Goal: Transaction & Acquisition: Purchase product/service

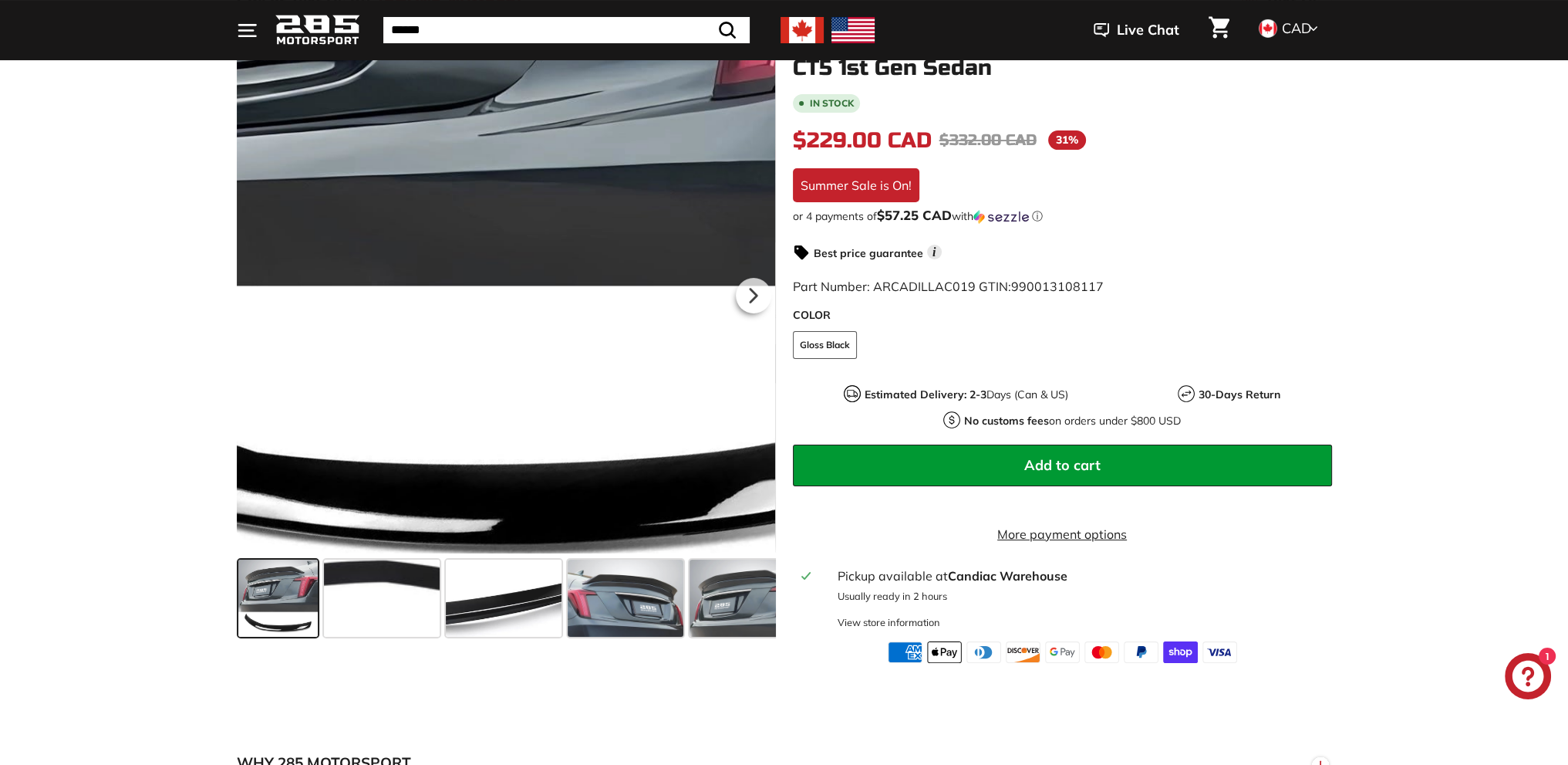
scroll to position [154, 0]
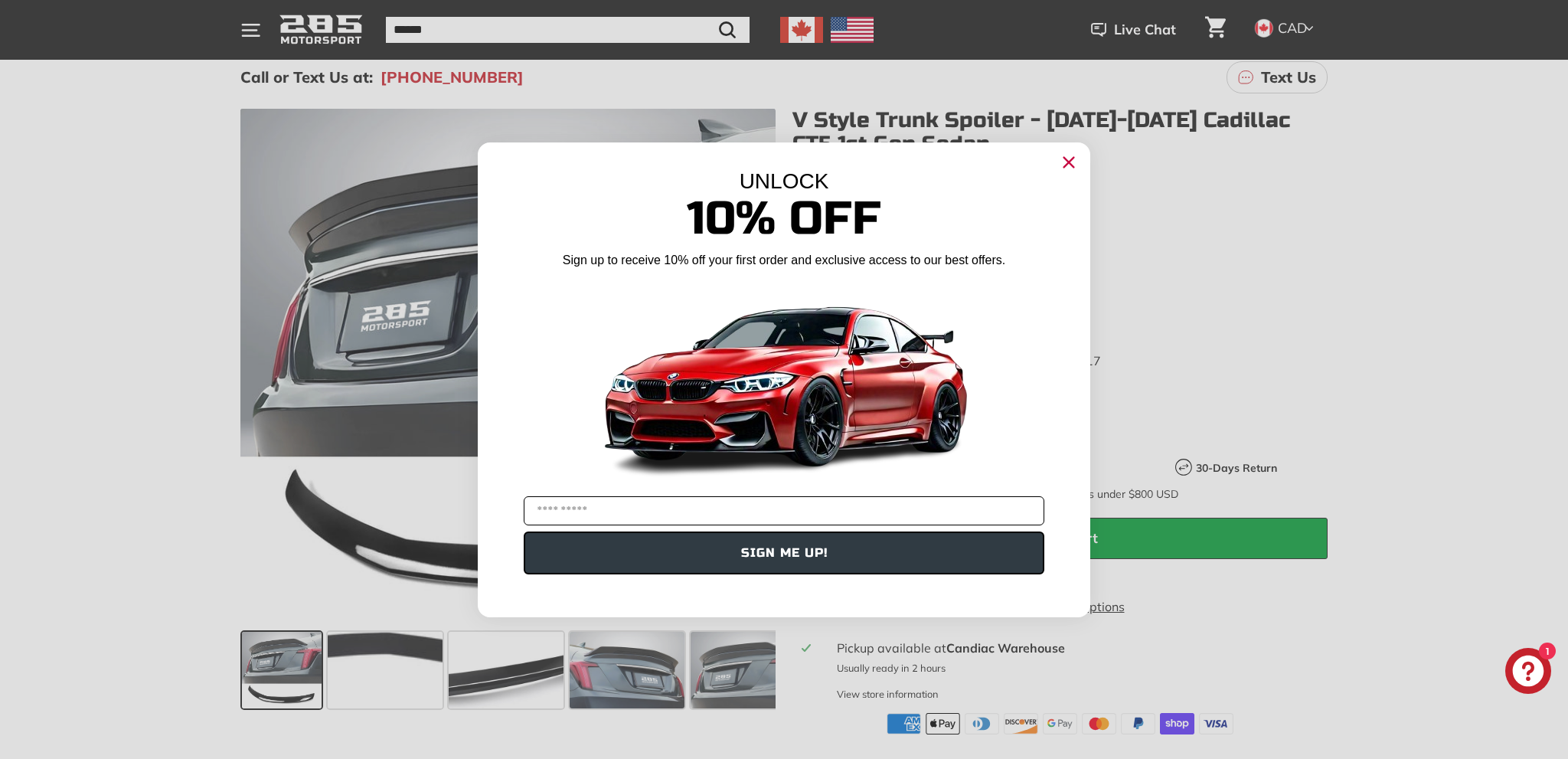
click at [698, 513] on input "YOUR EMAIL" at bounding box center [784, 511] width 521 height 29
type input "**********"
click at [805, 554] on button "SIGN ME UP!" at bounding box center [784, 553] width 521 height 43
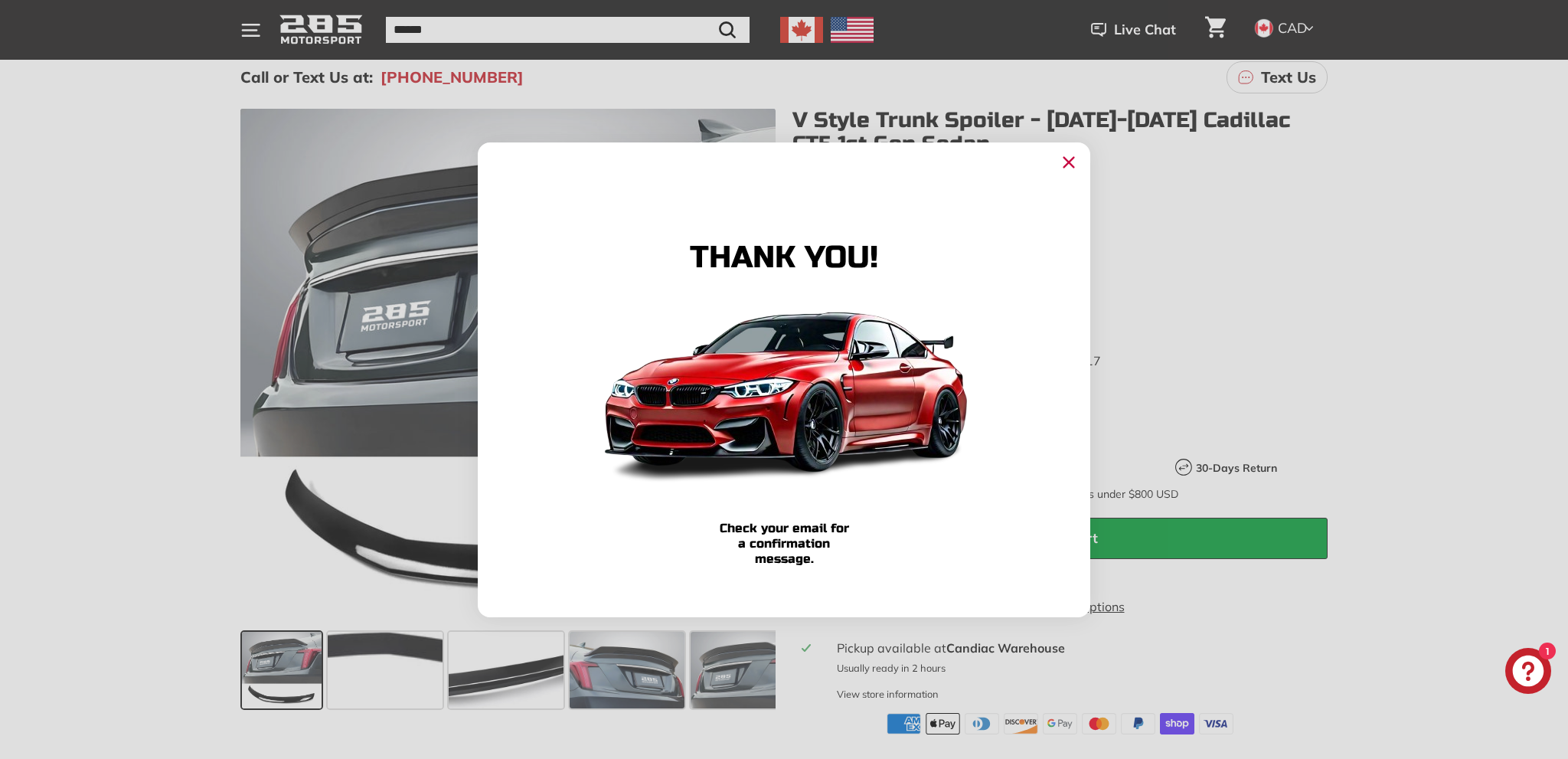
click at [1070, 162] on icon "Close dialog" at bounding box center [1069, 161] width 10 height 10
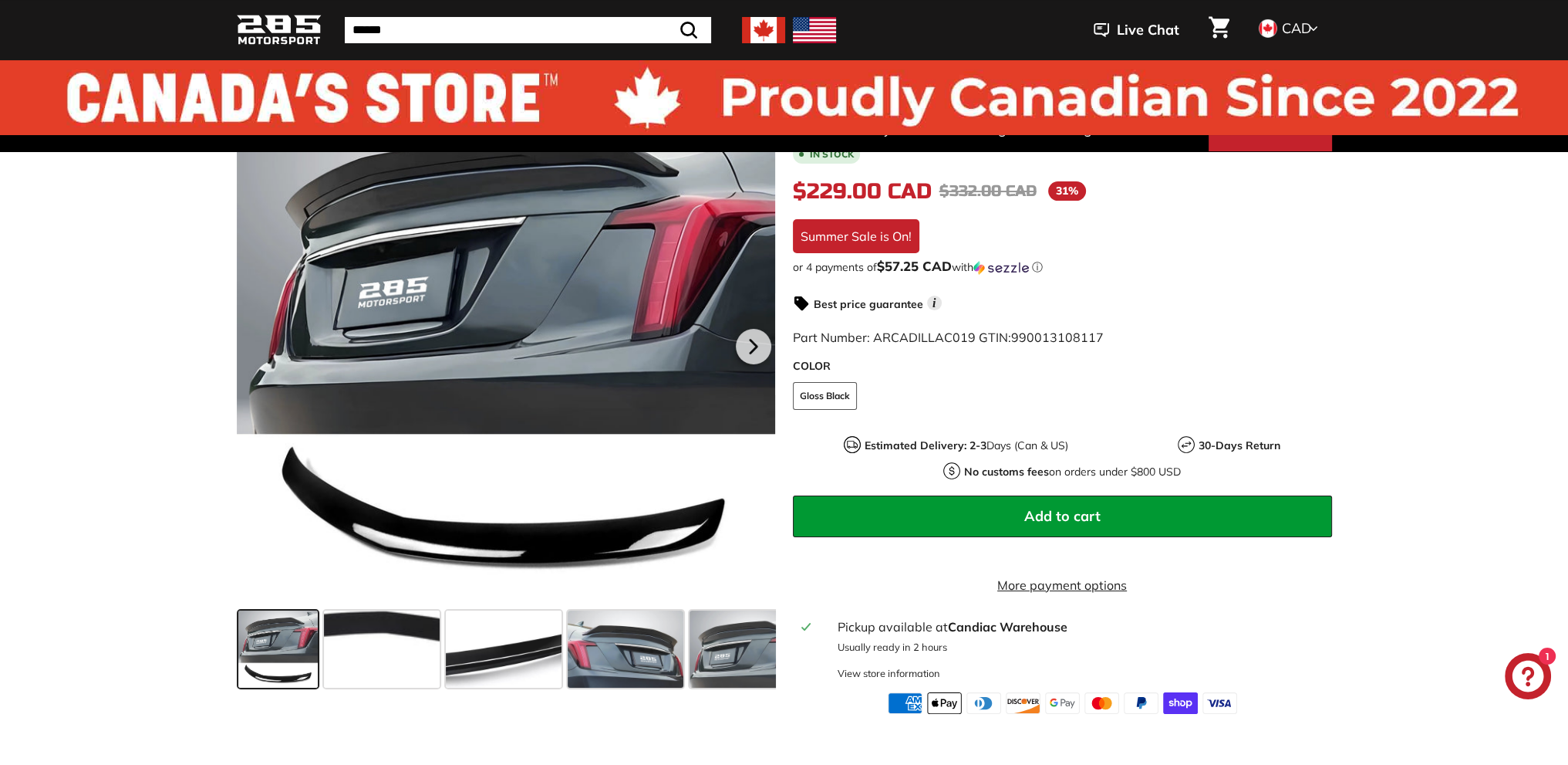
scroll to position [0, 0]
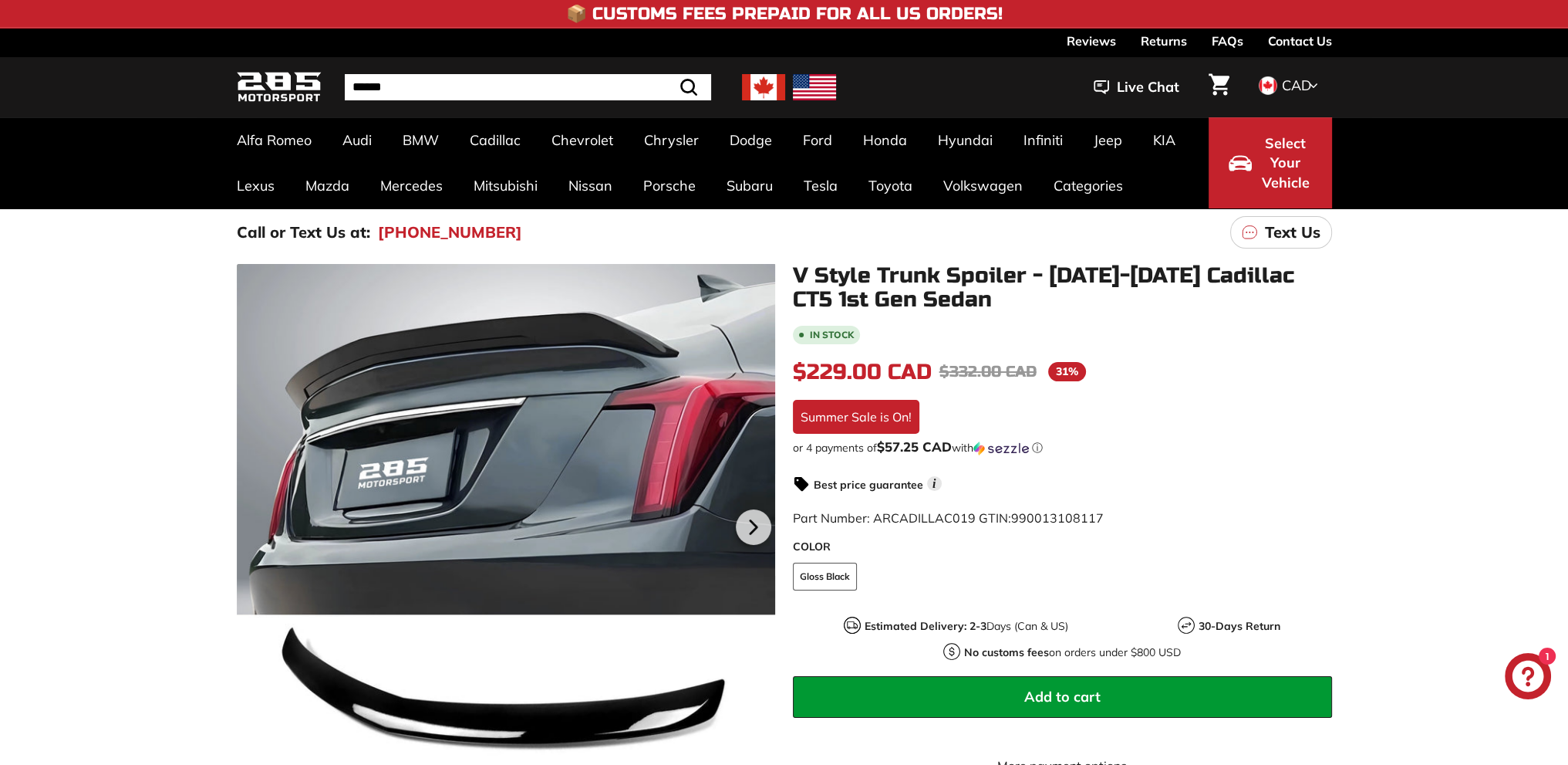
click at [1296, 228] on p "Text Us" at bounding box center [1293, 232] width 55 height 23
click at [1314, 39] on link "Contact Us" at bounding box center [1301, 40] width 64 height 27
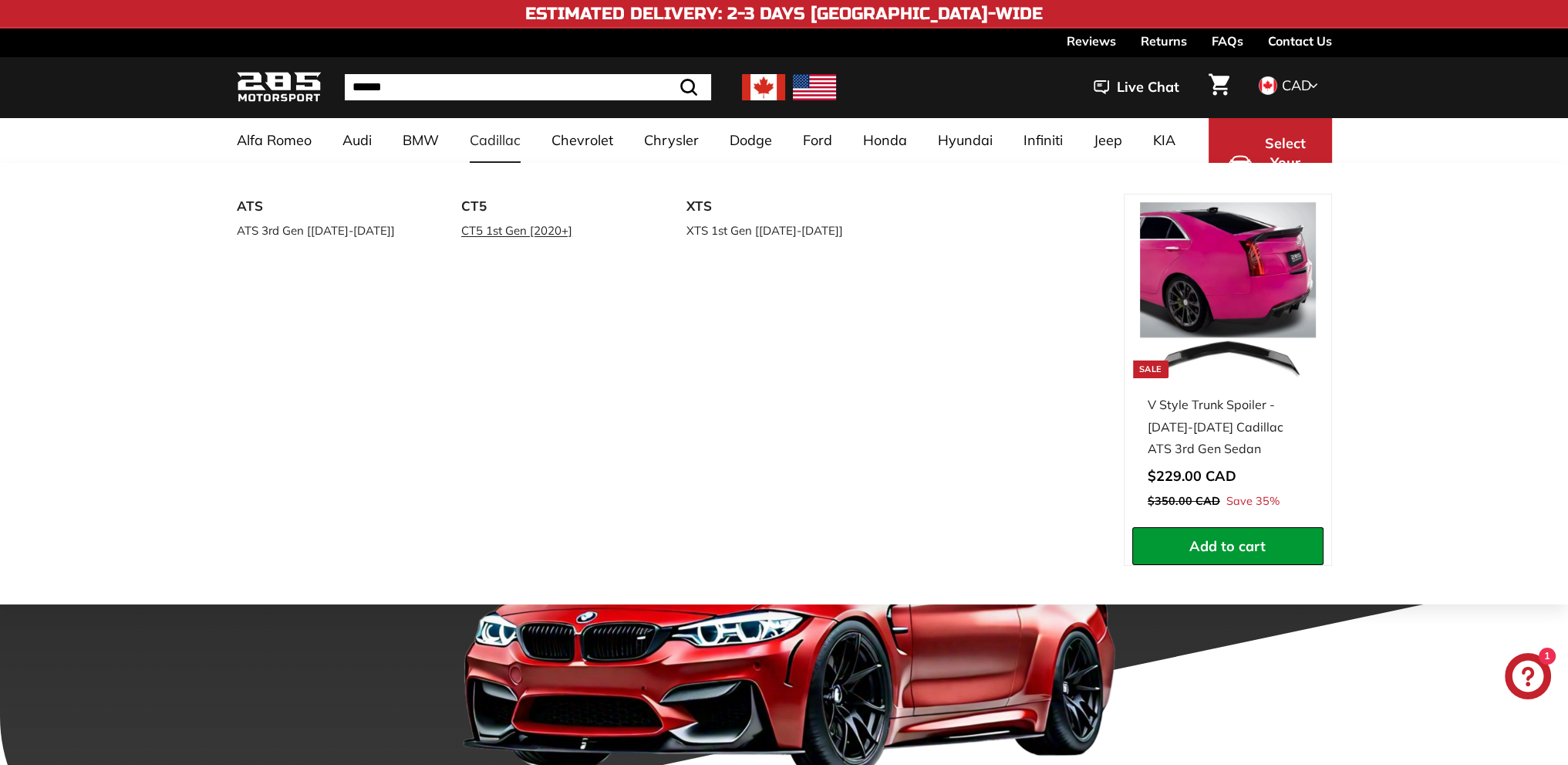
click at [487, 229] on link "CT5 1st Gen [2020+]" at bounding box center [552, 230] width 182 height 22
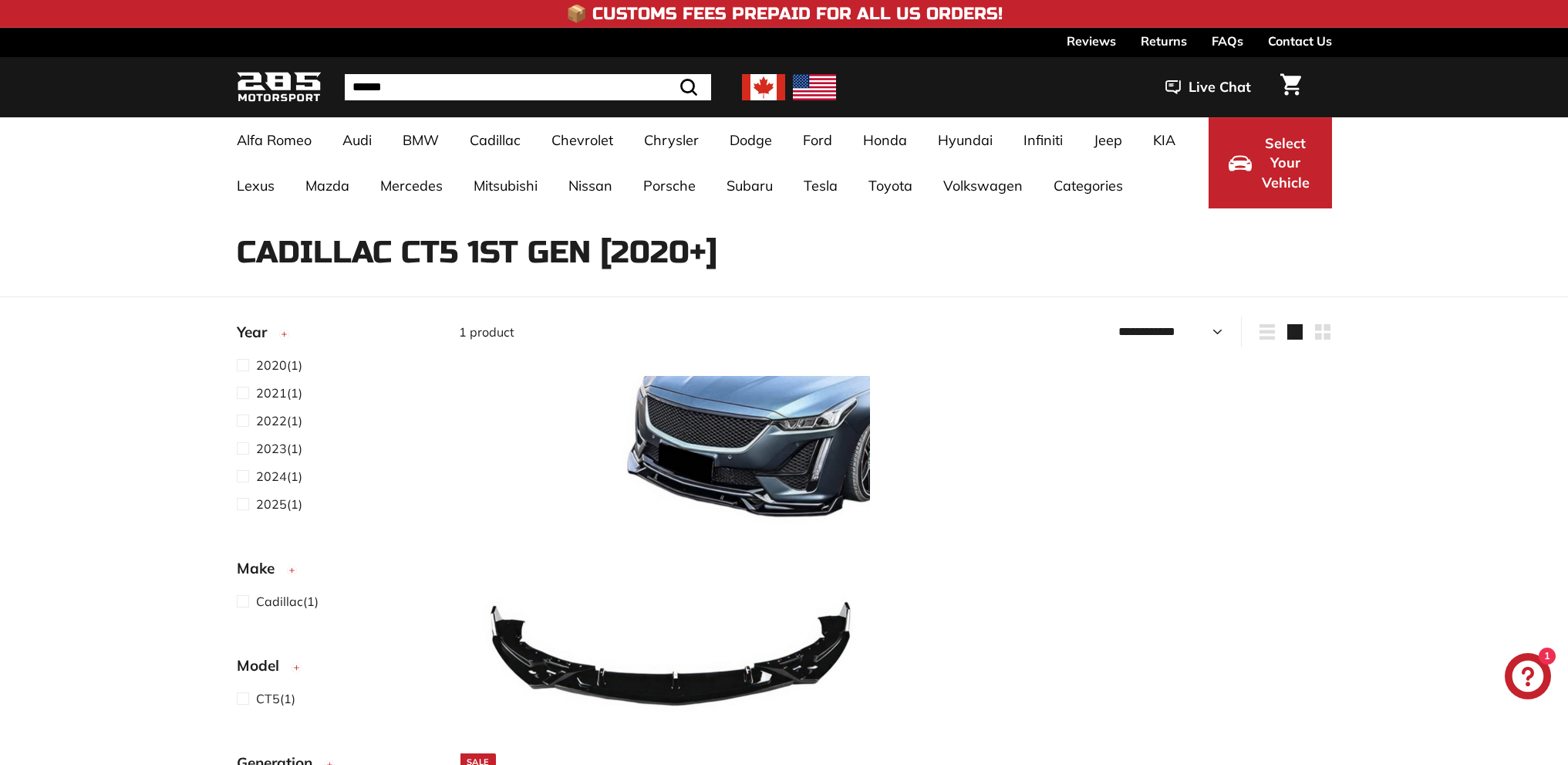
select select "**********"
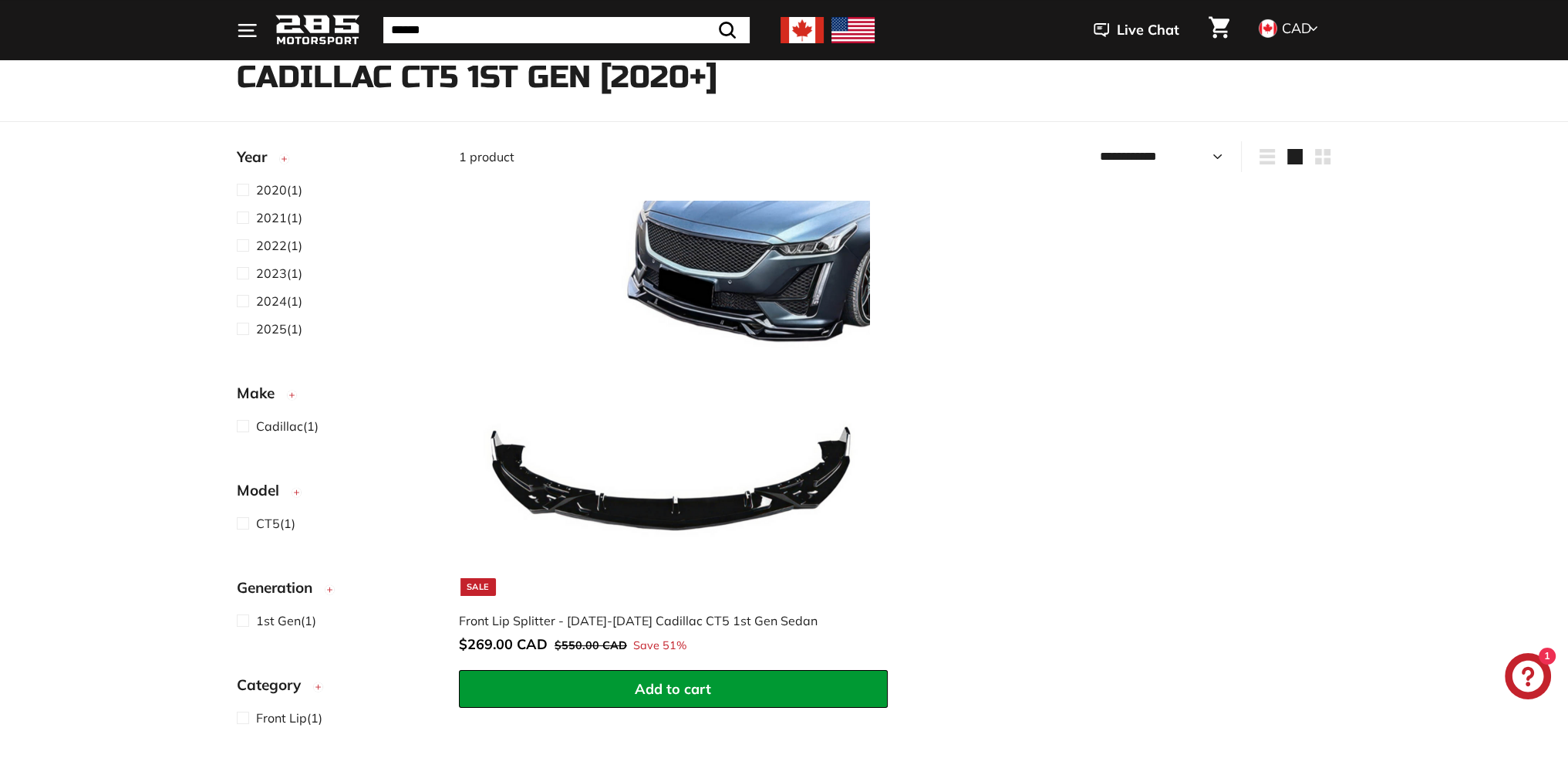
scroll to position [154, 0]
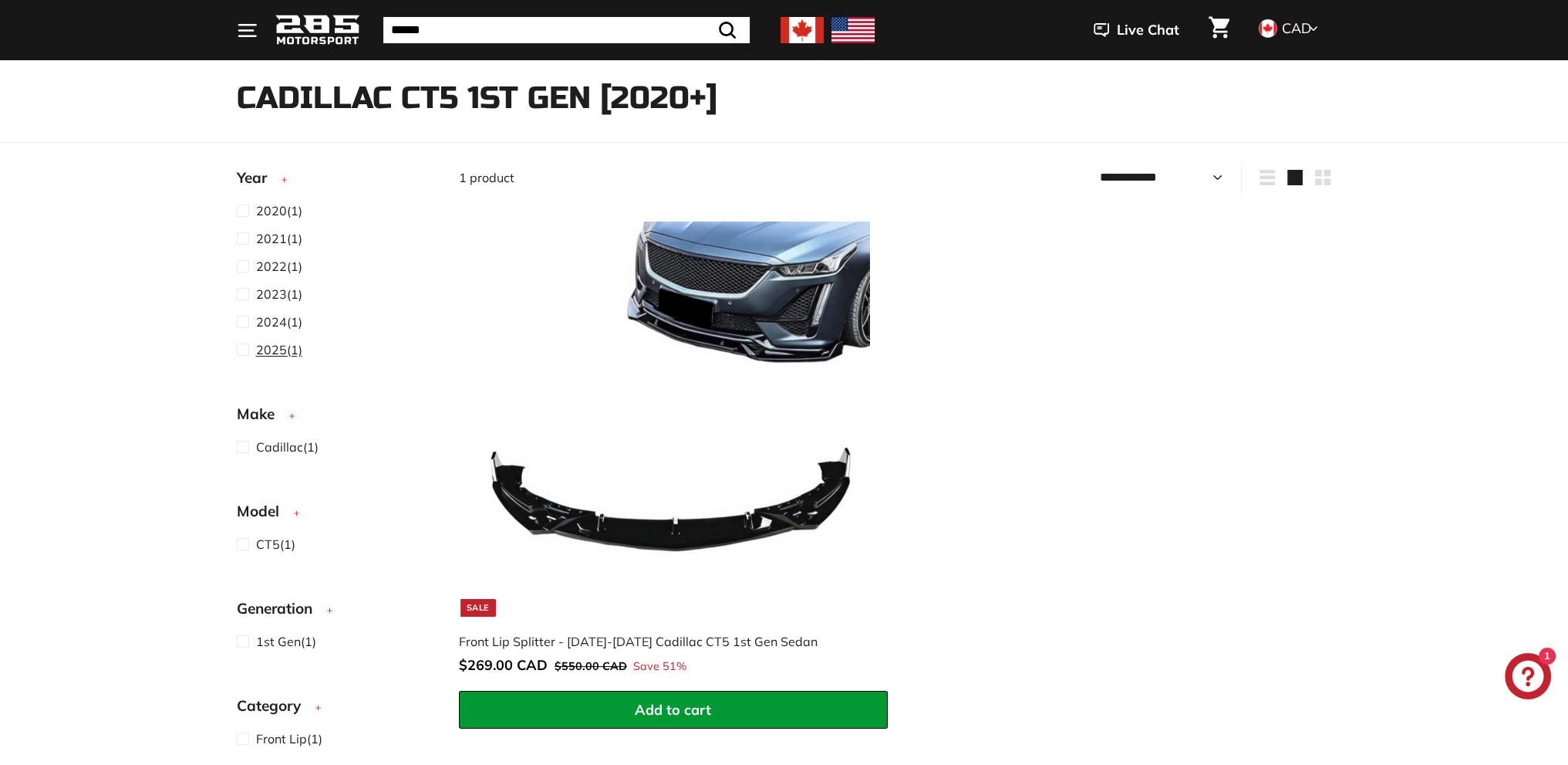
click at [245, 348] on span at bounding box center [246, 349] width 19 height 18
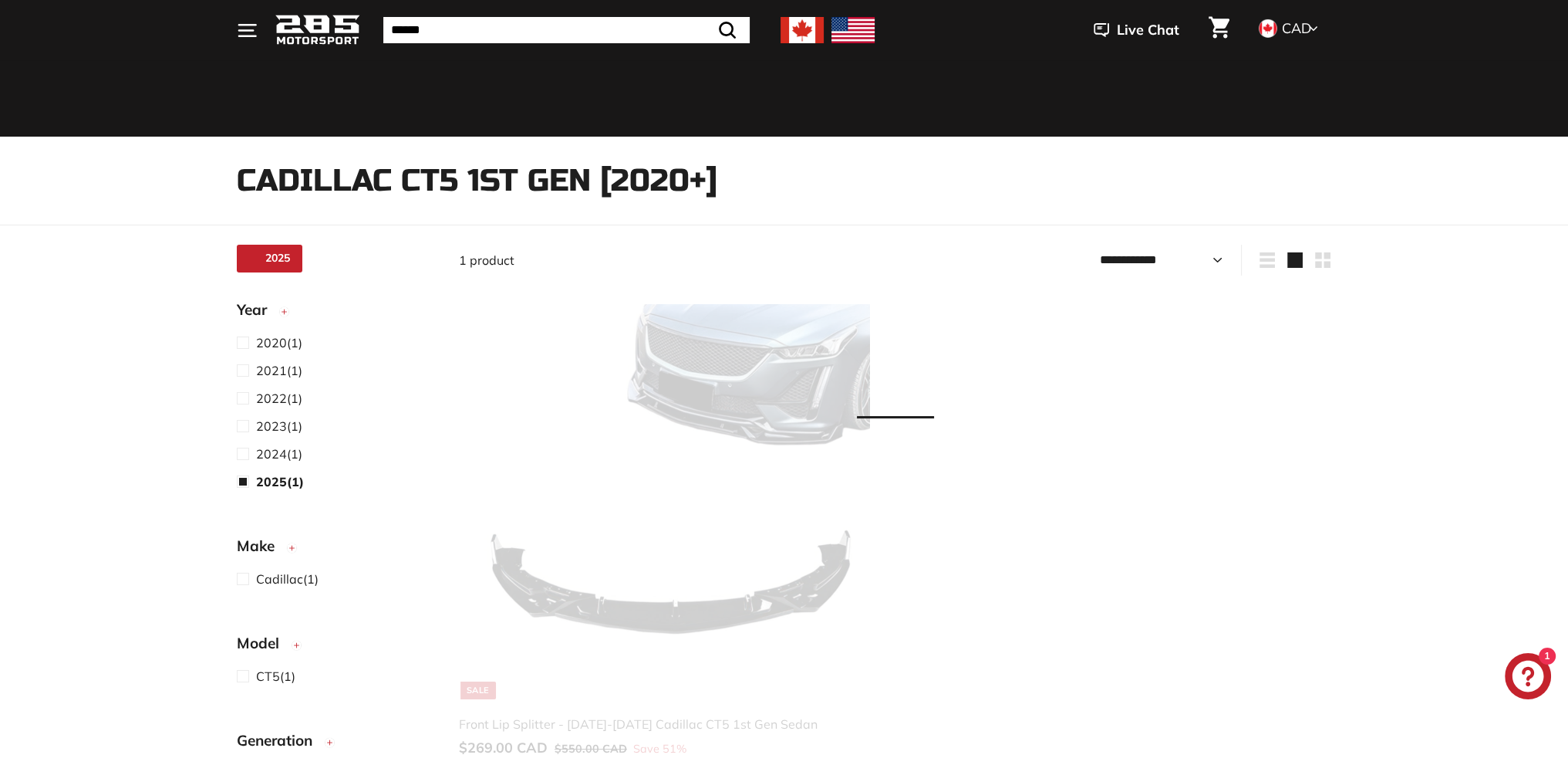
select select "**********"
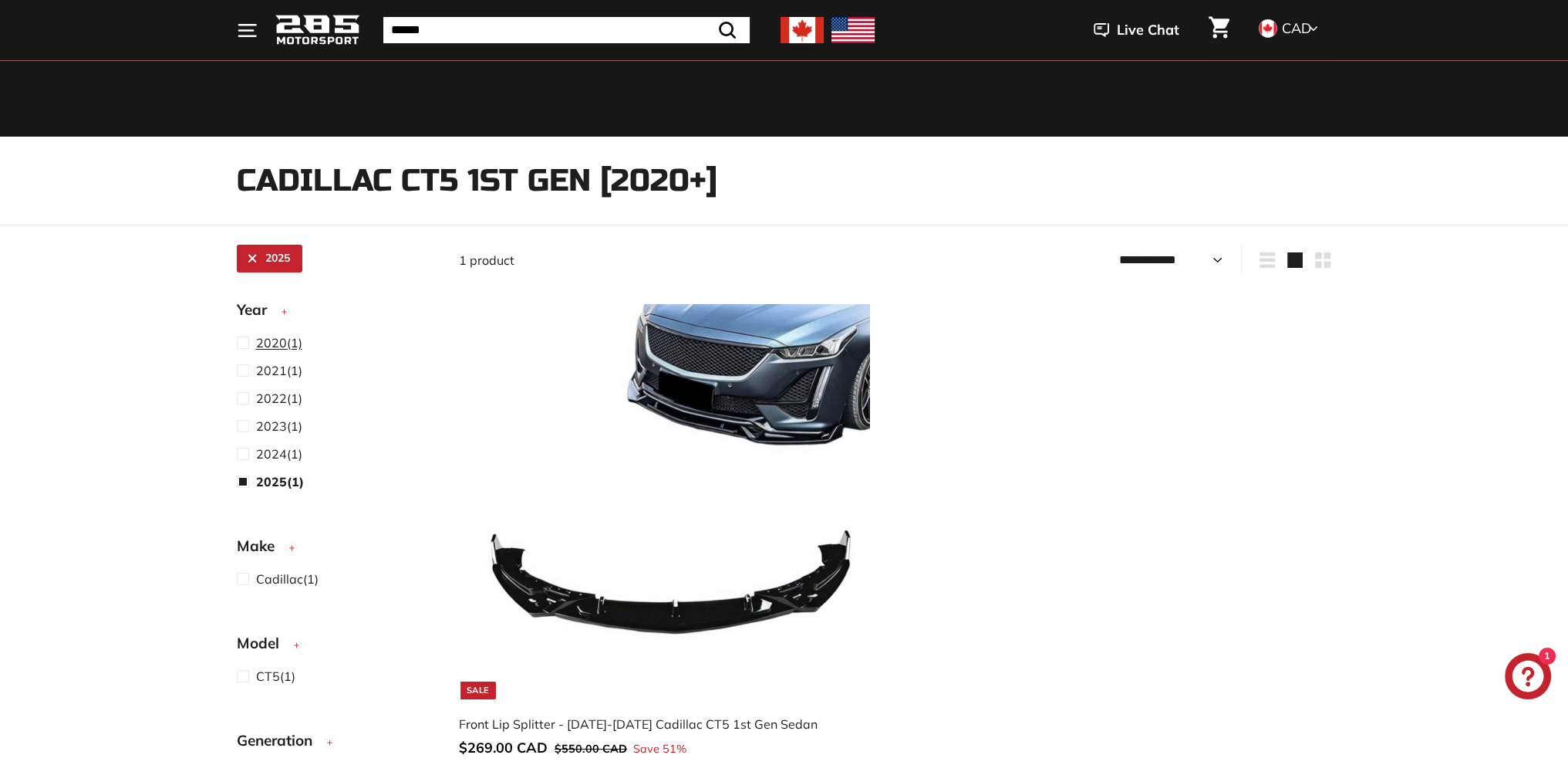
scroll to position [40, 0]
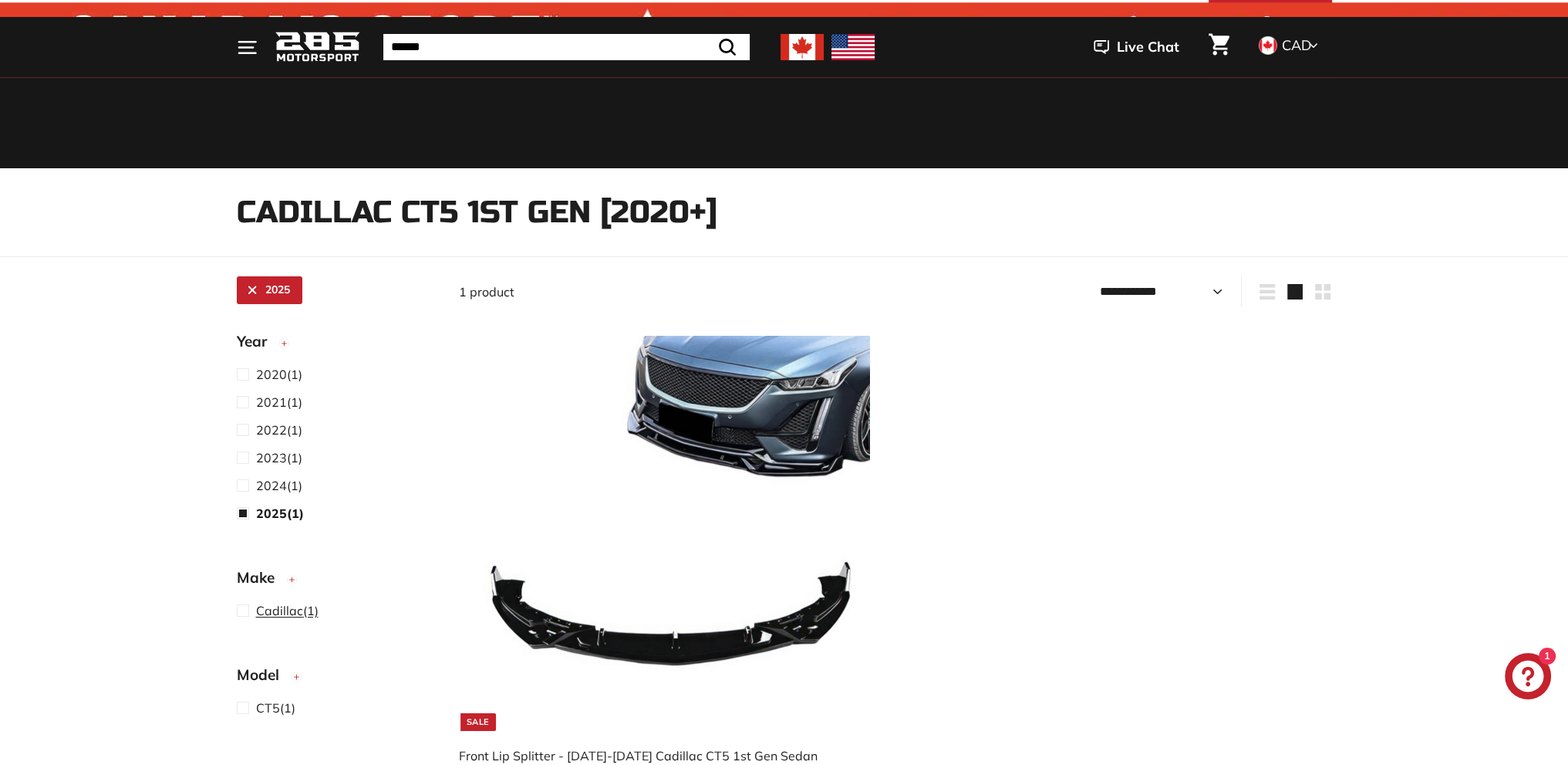
click at [243, 612] on span at bounding box center [246, 611] width 19 height 18
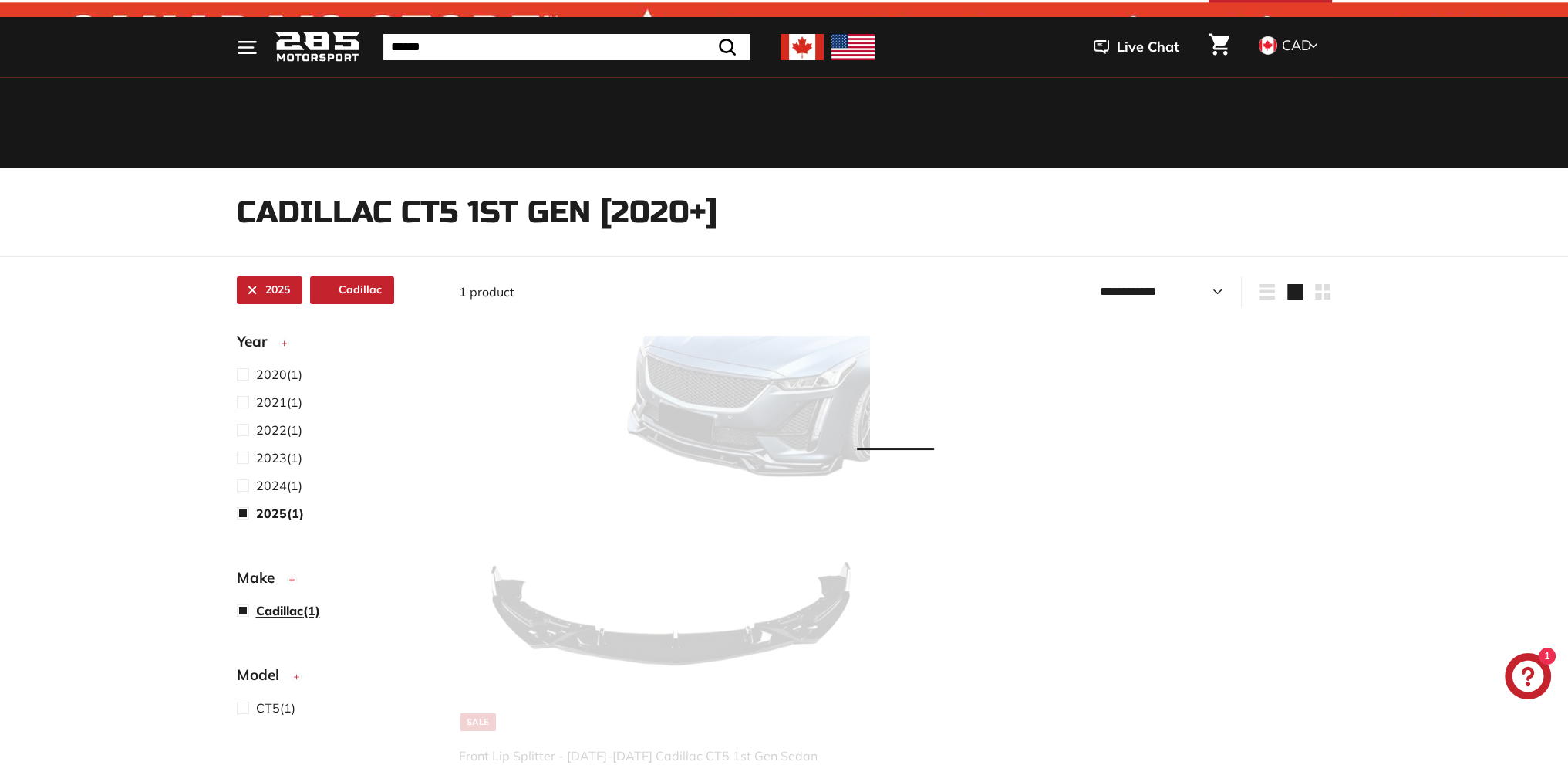
select select "**********"
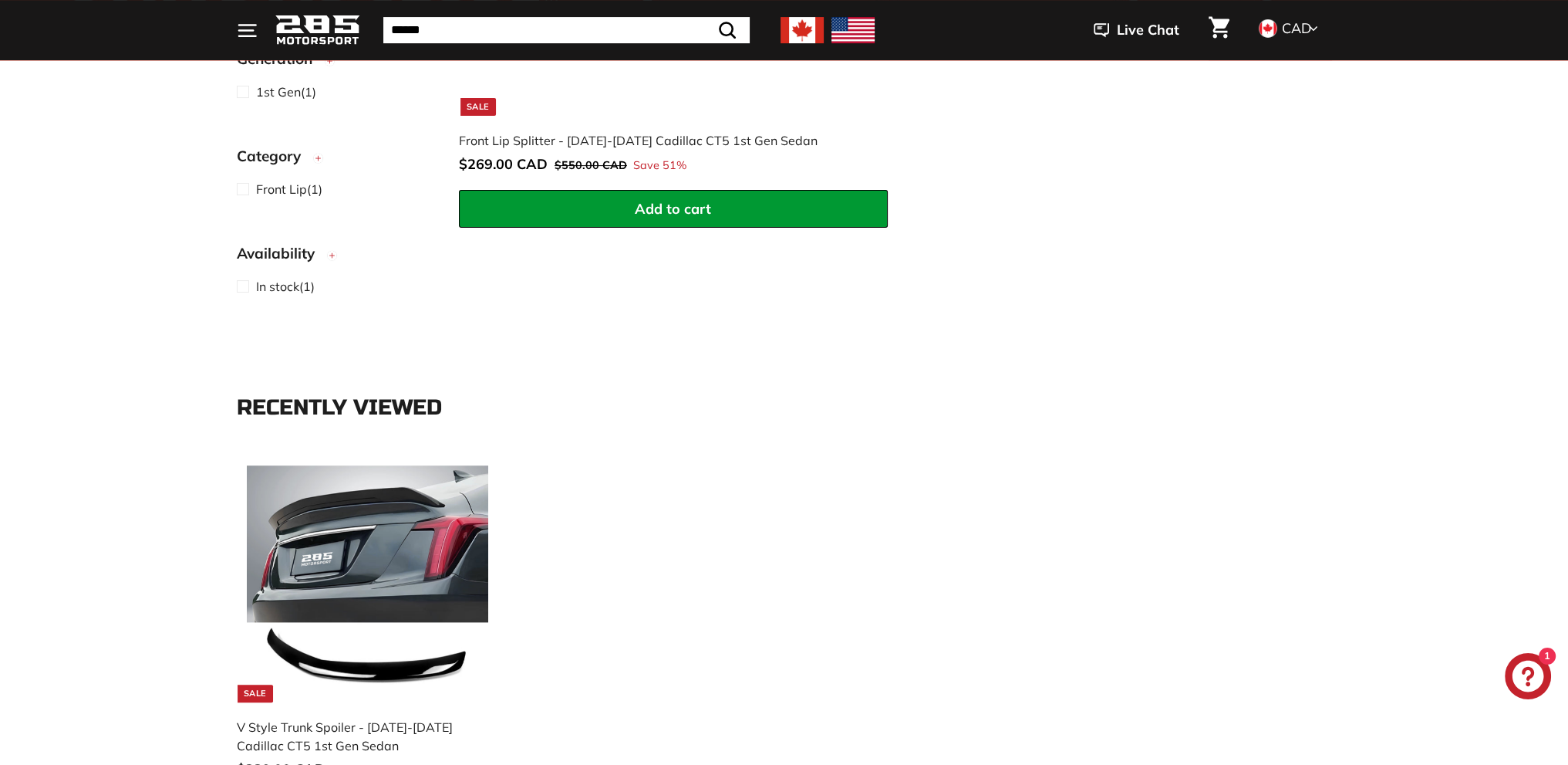
scroll to position [657, 0]
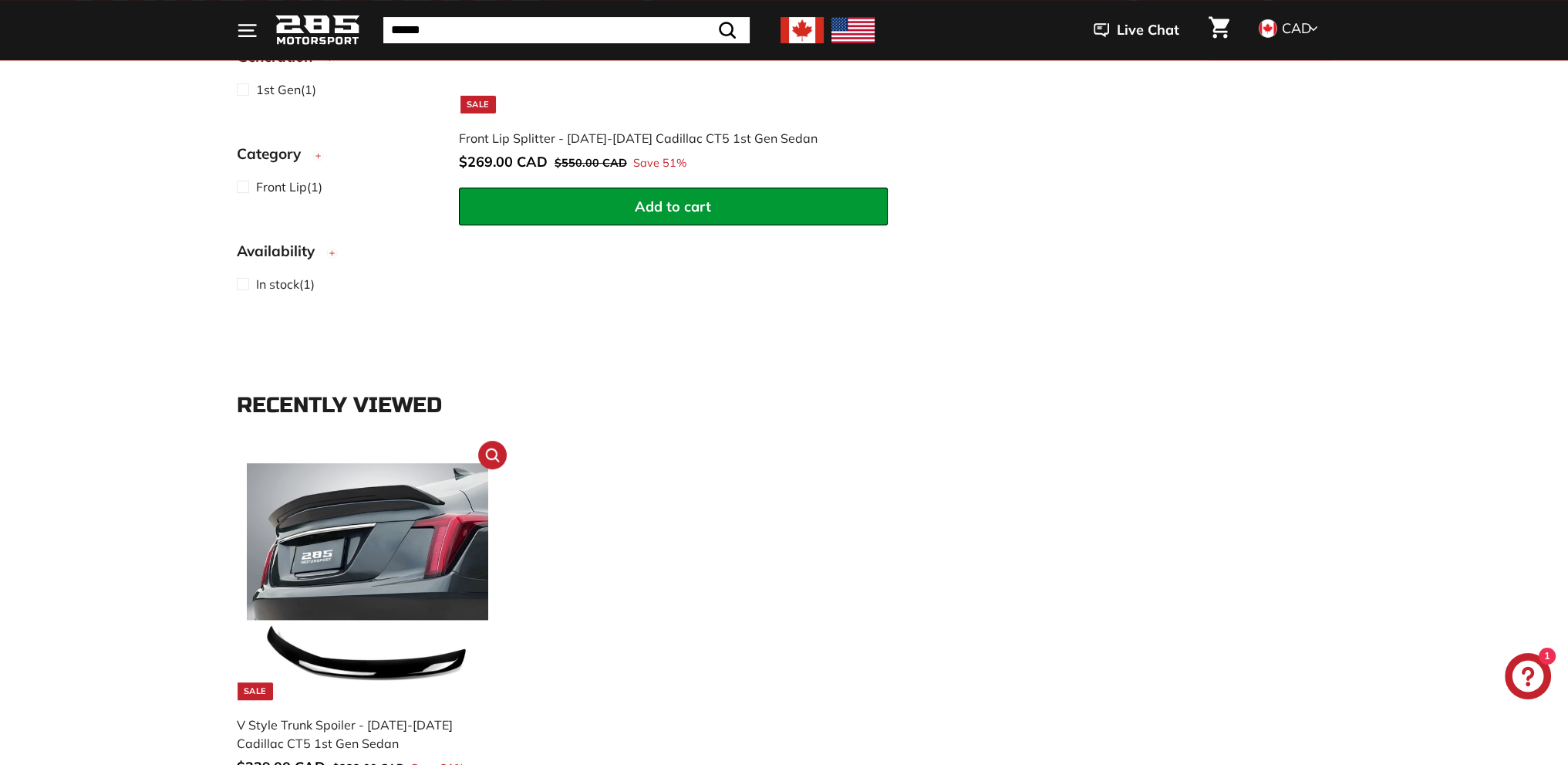
click at [398, 670] on img at bounding box center [368, 579] width 242 height 242
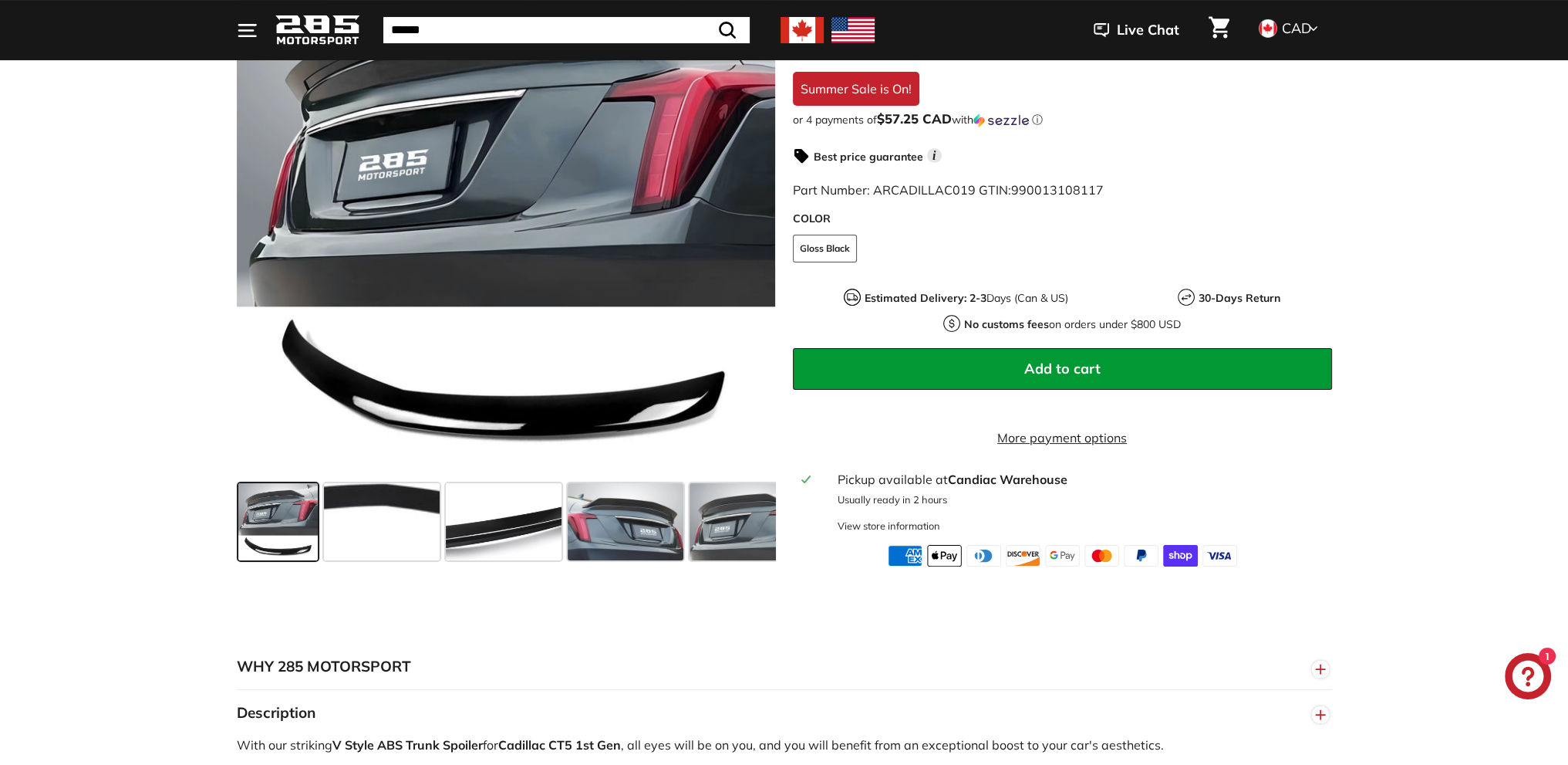
scroll to position [386, 0]
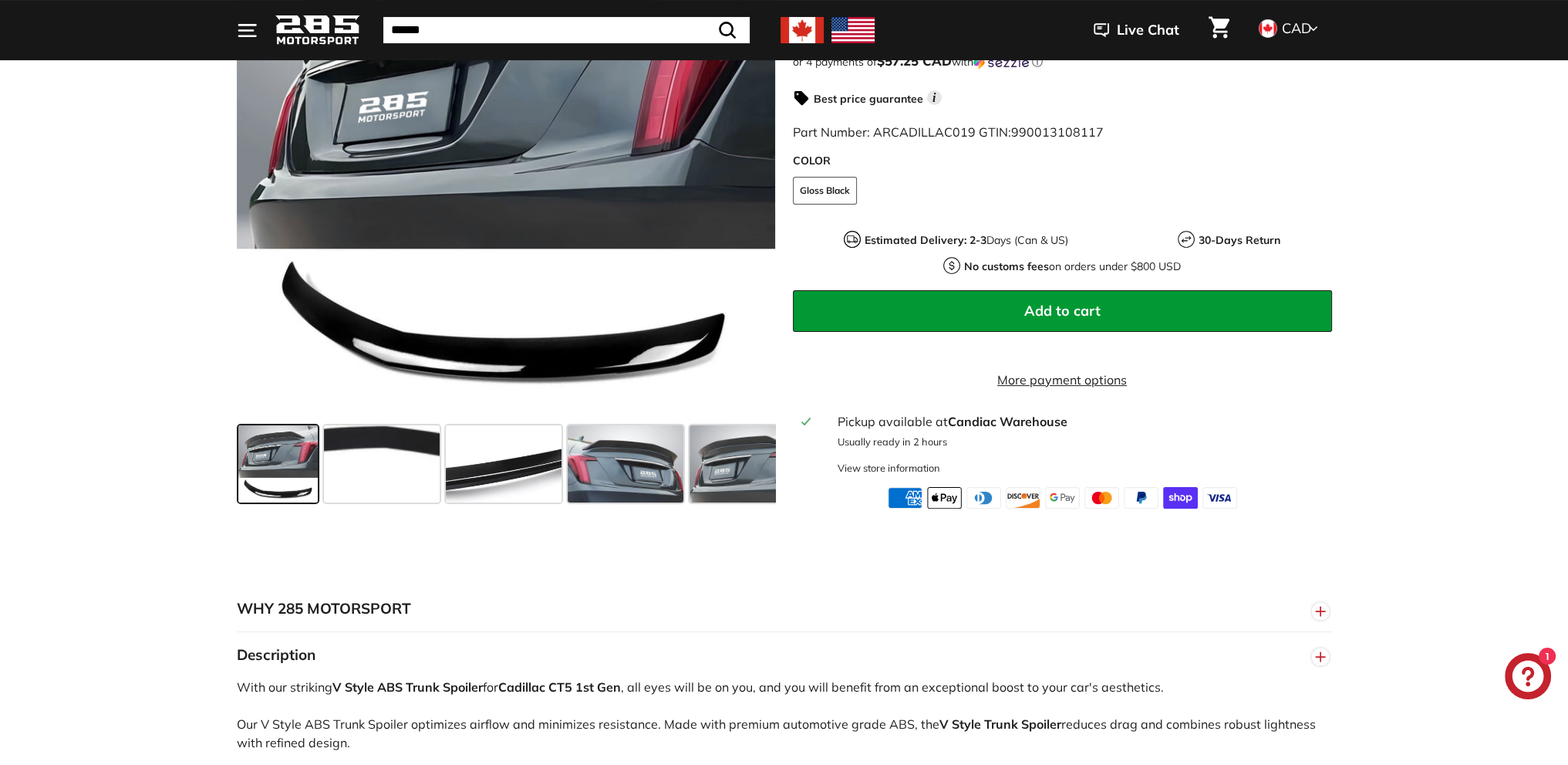
click at [293, 474] on span at bounding box center [278, 463] width 80 height 77
click at [426, 499] on span at bounding box center [382, 463] width 116 height 77
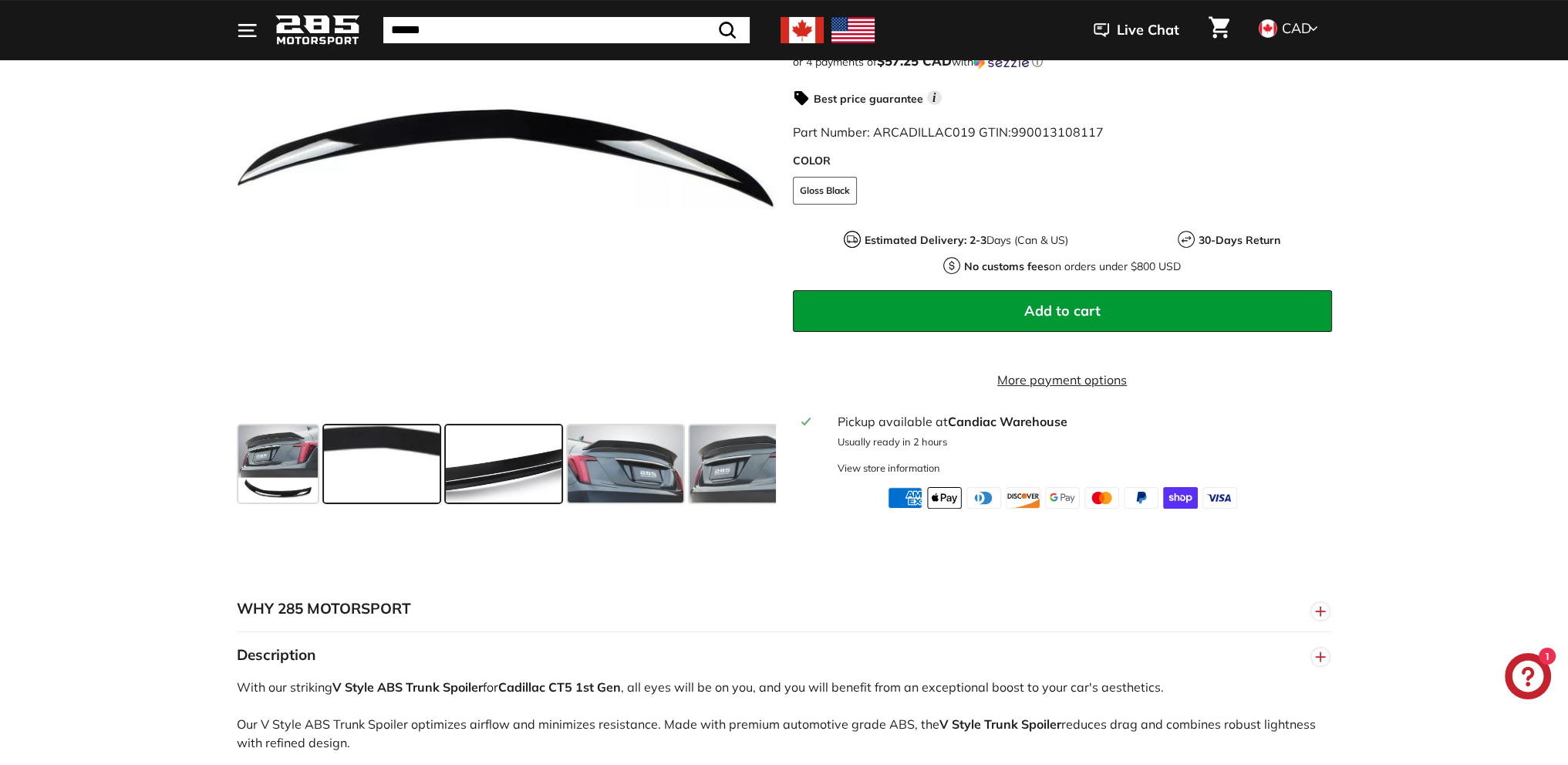
click at [503, 481] on span at bounding box center [504, 463] width 116 height 77
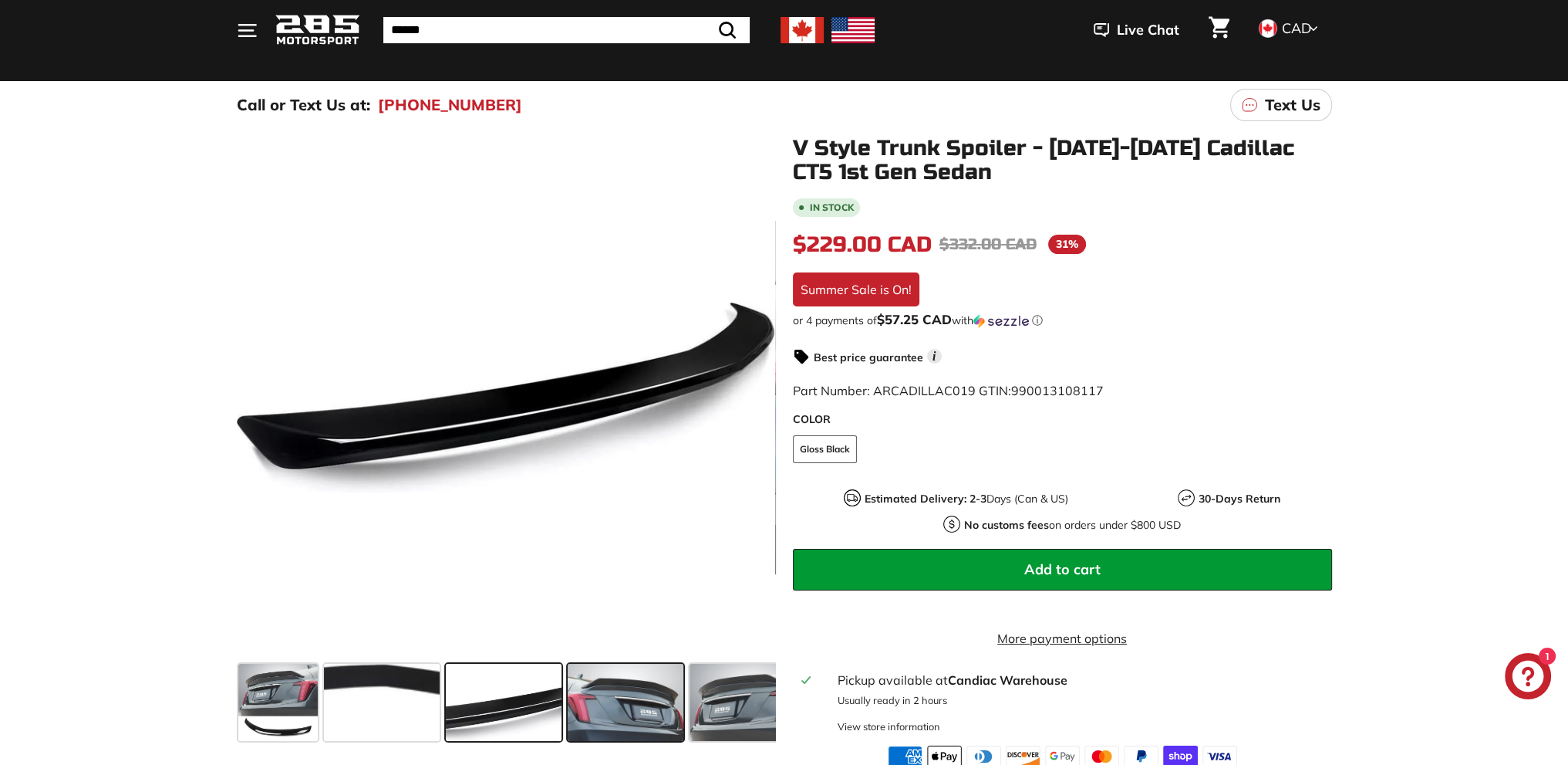
scroll to position [154, 0]
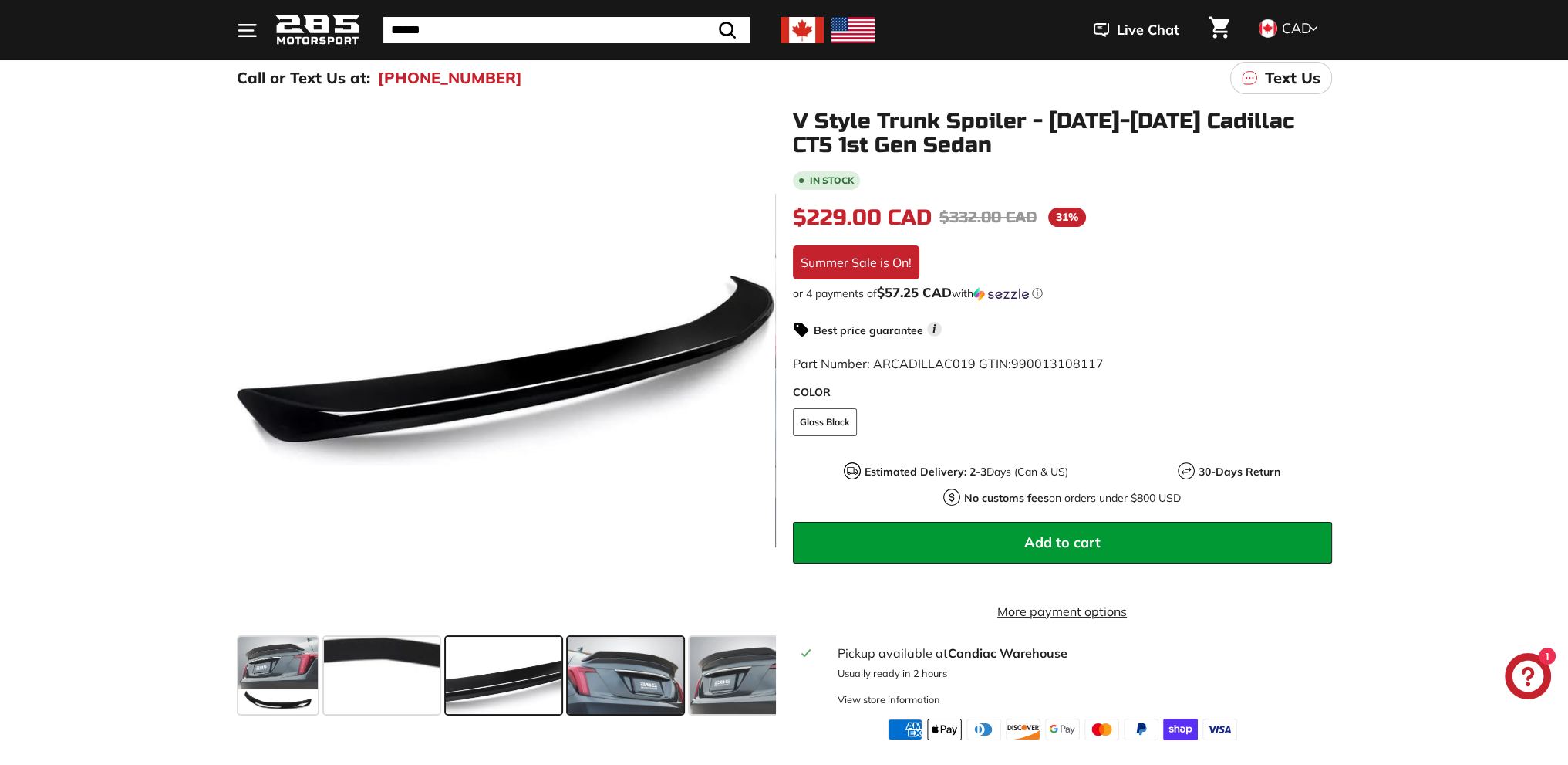
click at [644, 654] on span at bounding box center [626, 675] width 116 height 77
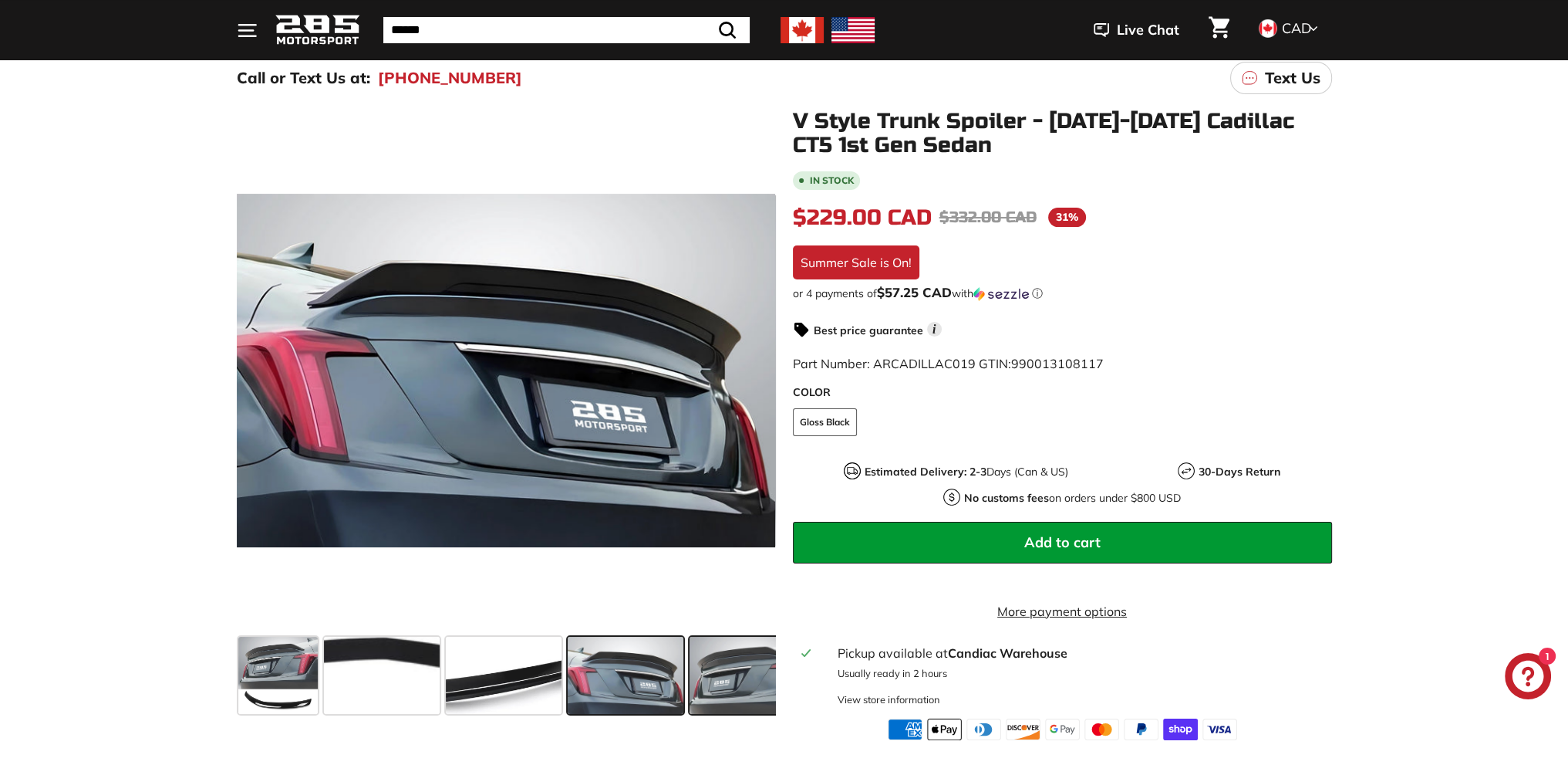
click at [744, 680] on span at bounding box center [747, 675] width 116 height 77
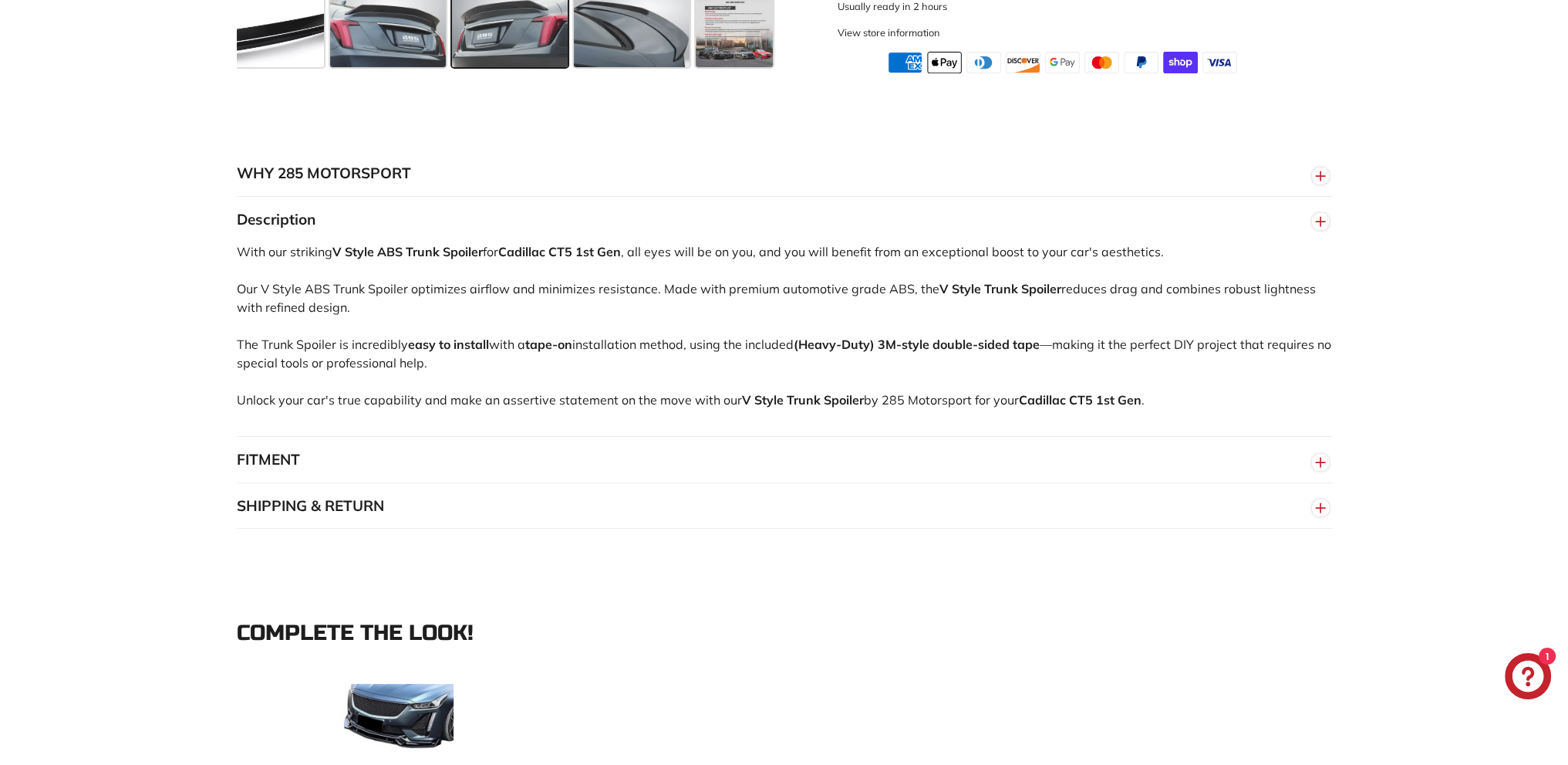
scroll to position [849, 0]
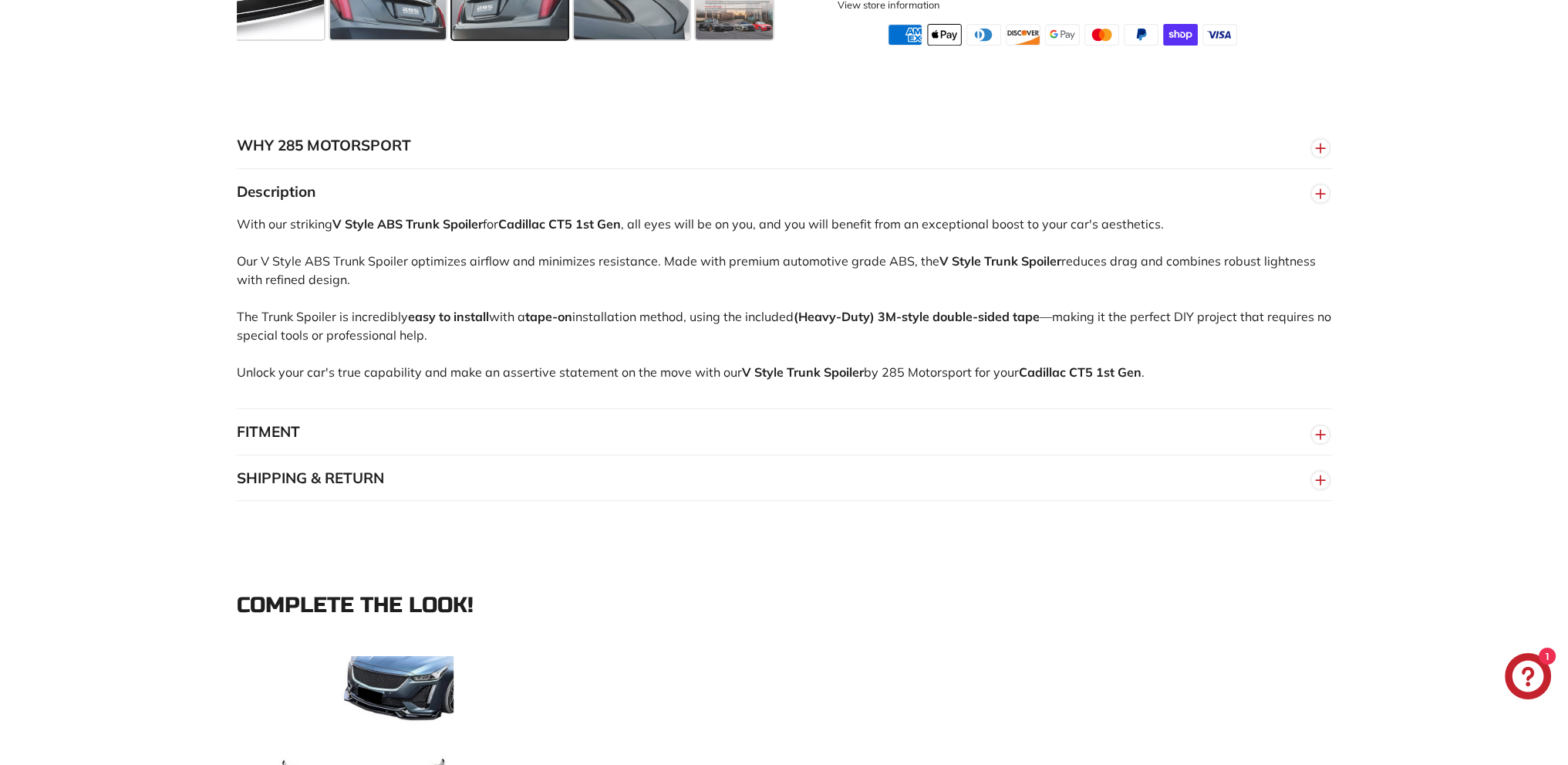
click at [242, 440] on button "FITMENT" at bounding box center [785, 432] width 1096 height 46
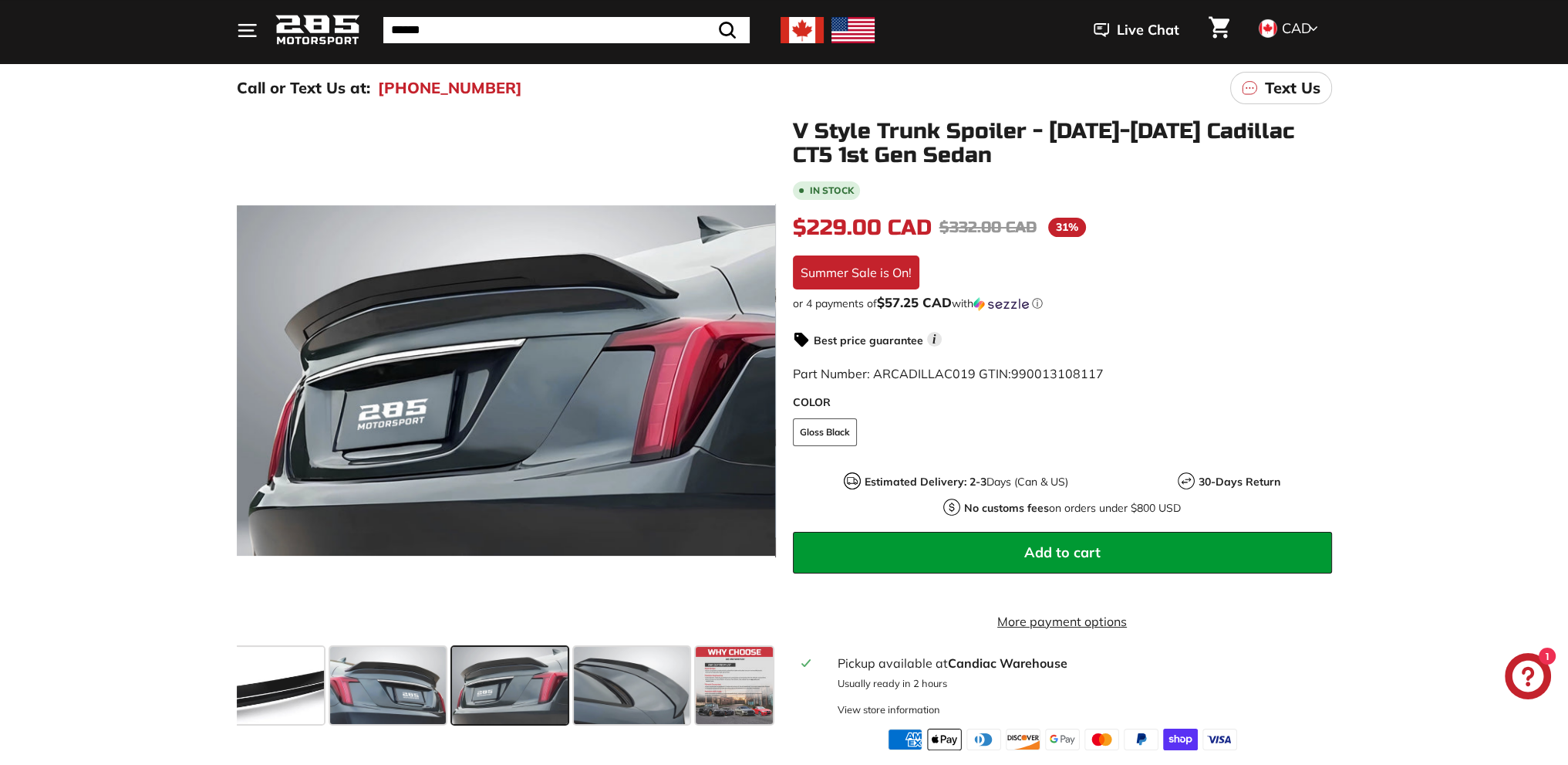
scroll to position [77, 0]
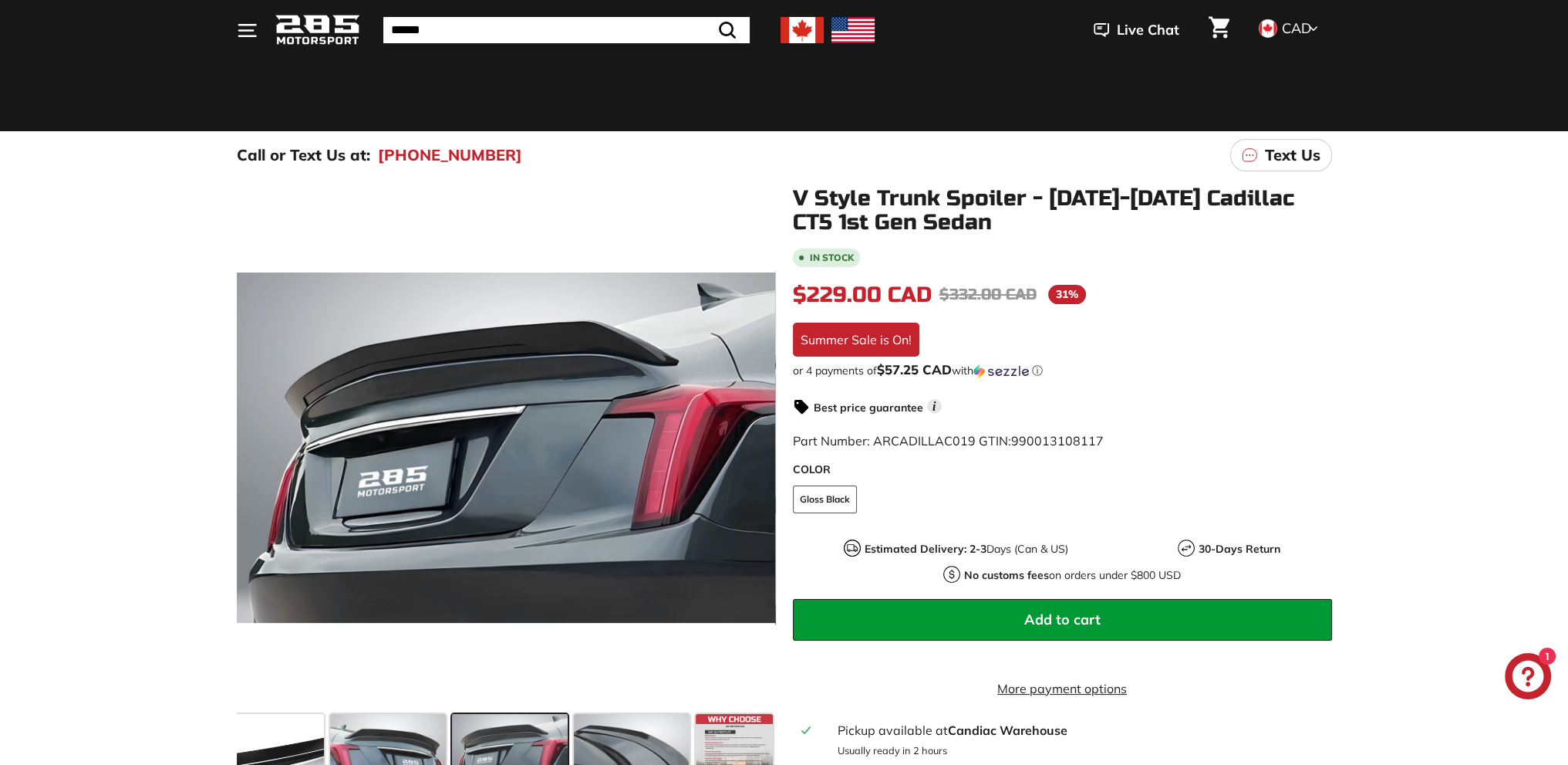
click at [876, 334] on div "Summer Sale is On!" at bounding box center [857, 339] width 127 height 34
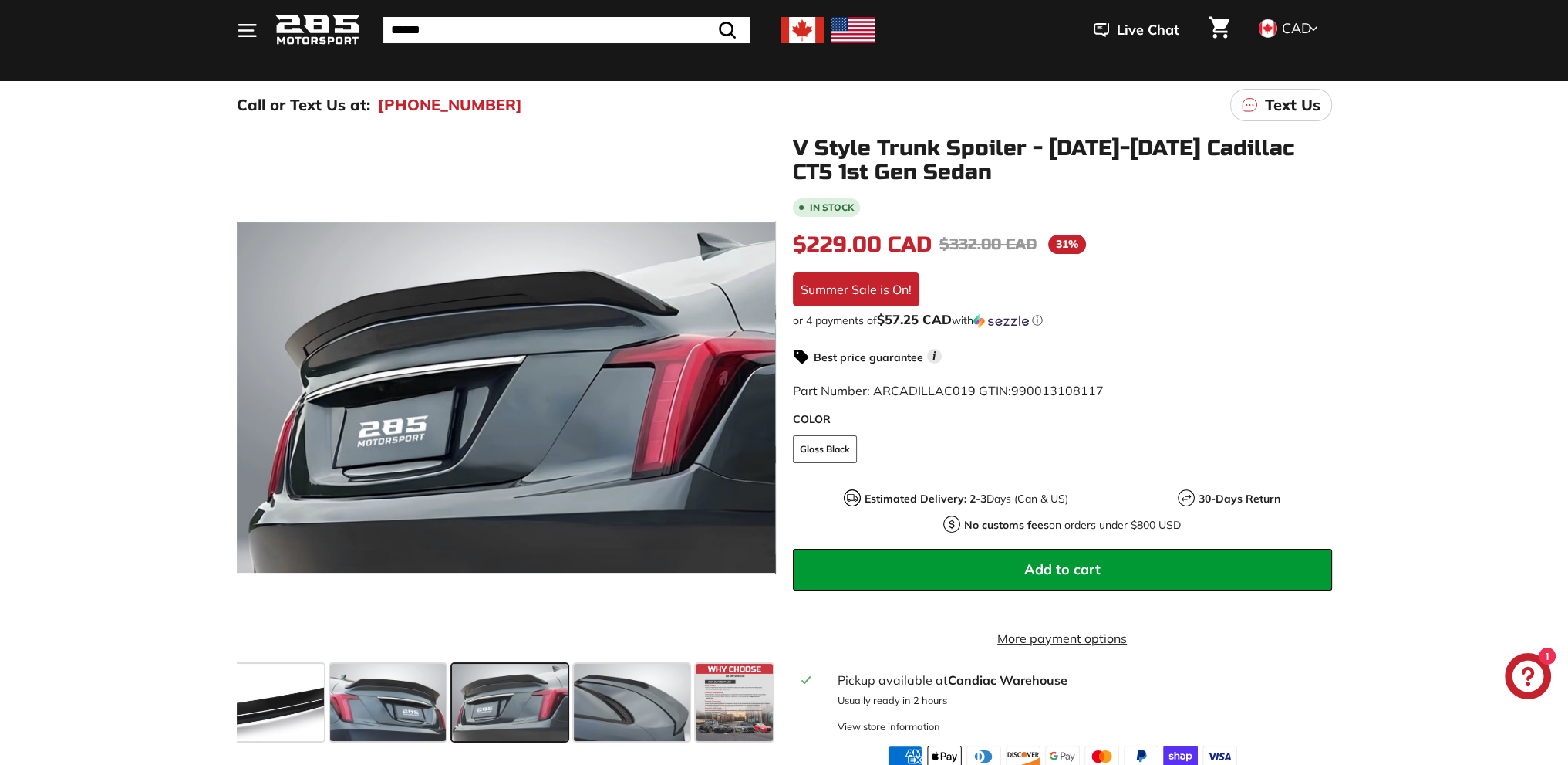
scroll to position [154, 0]
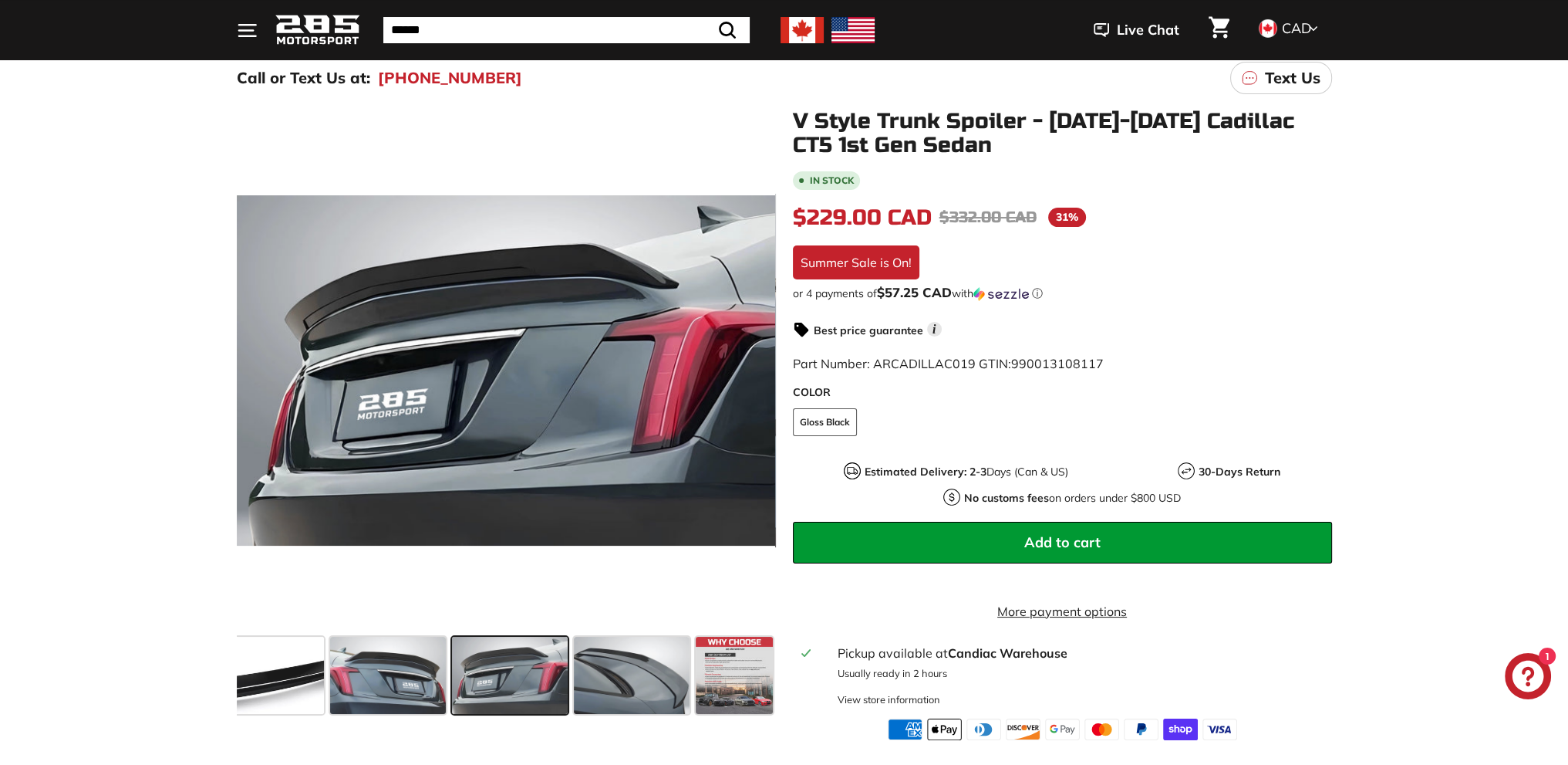
click at [1065, 542] on span "Add to cart" at bounding box center [1062, 542] width 76 height 17
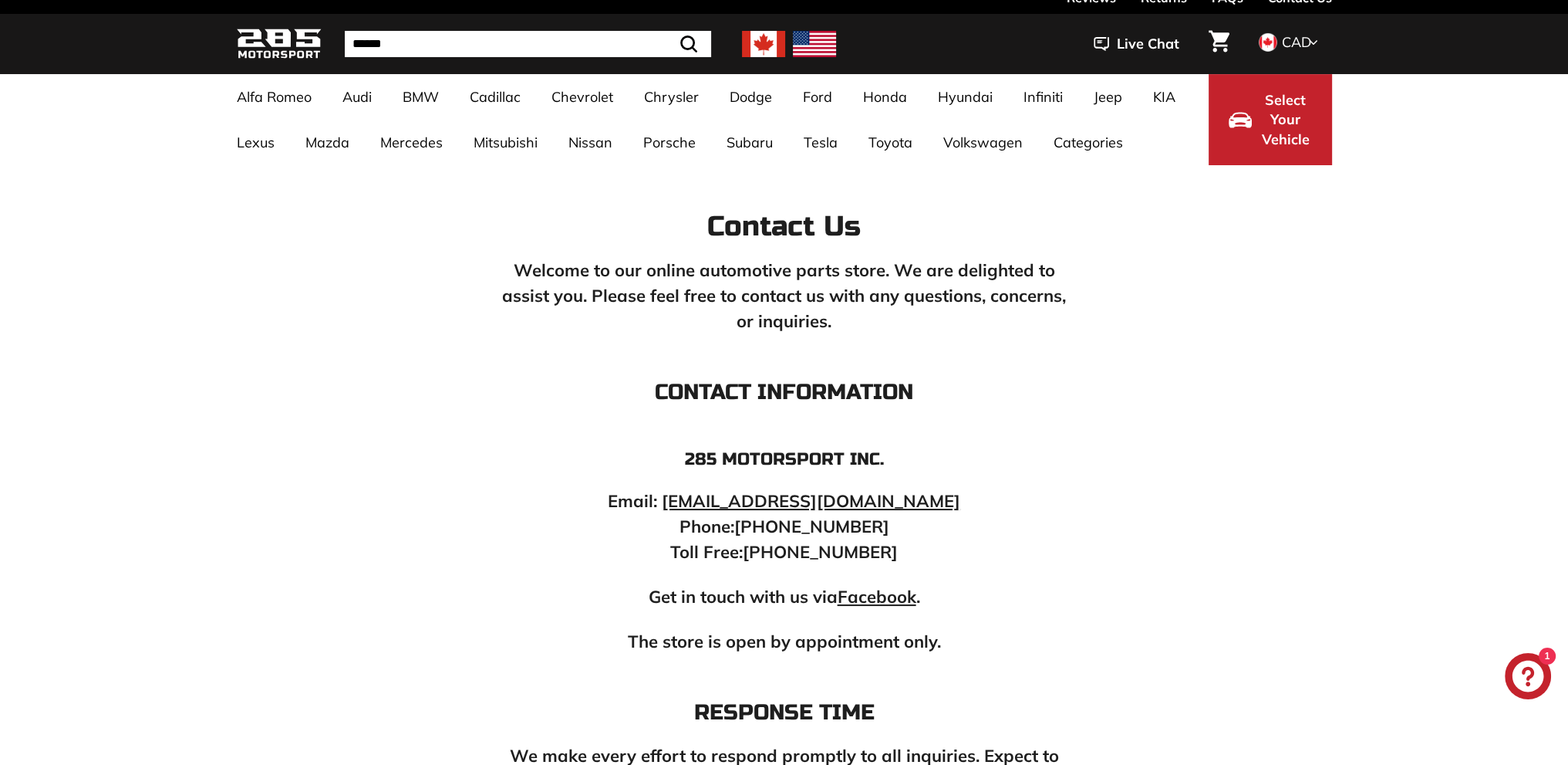
scroll to position [77, 0]
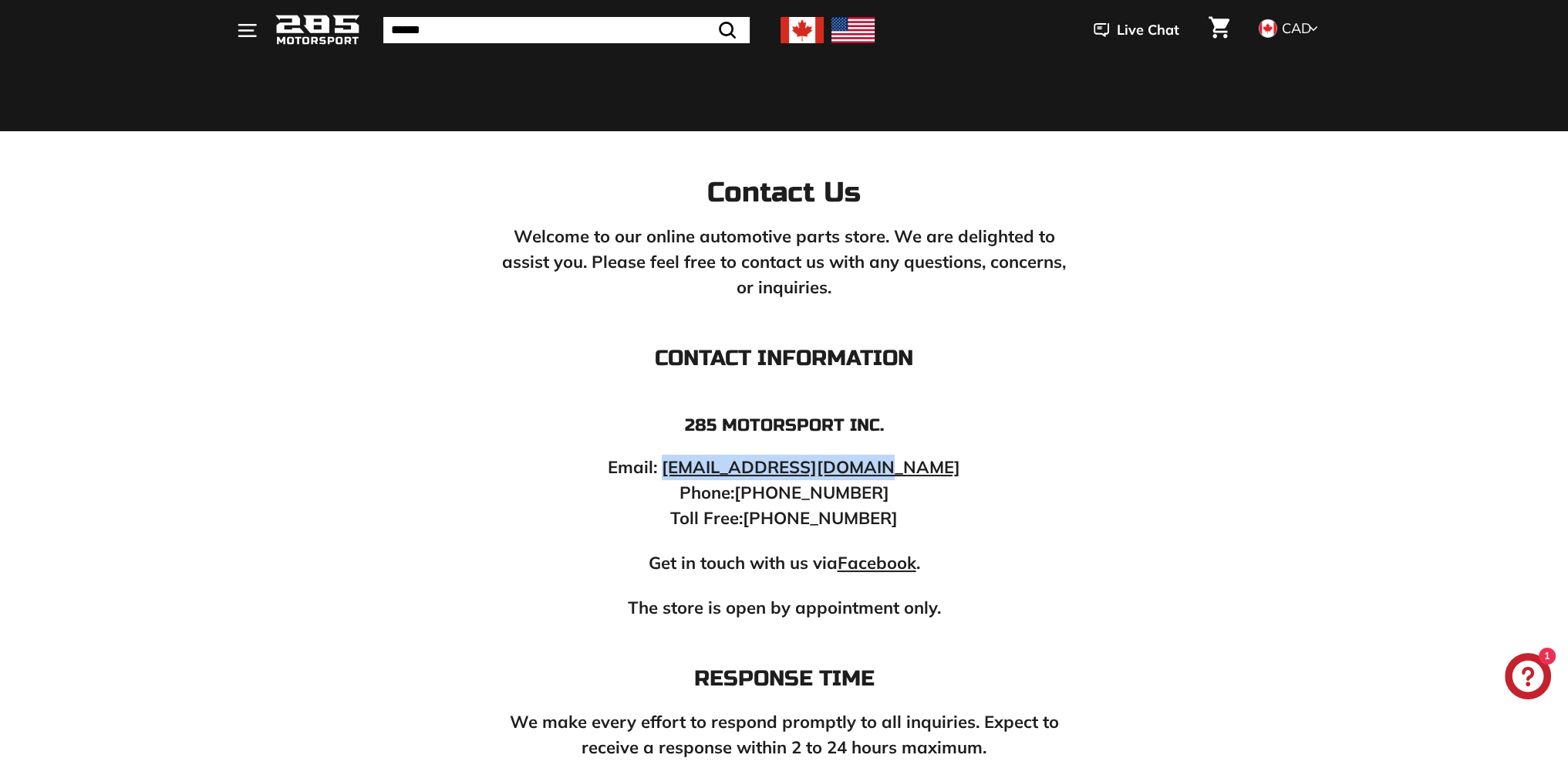
drag, startPoint x: 923, startPoint y: 466, endPoint x: 708, endPoint y: 474, distance: 215.1
click at [708, 474] on p "Email: [EMAIL_ADDRESS][DOMAIN_NAME] Phone: [PHONE_NUMBER] Toll Free: [PHONE_NUM…" at bounding box center [784, 492] width 571 height 76
copy link "[EMAIL_ADDRESS][DOMAIN_NAME]"
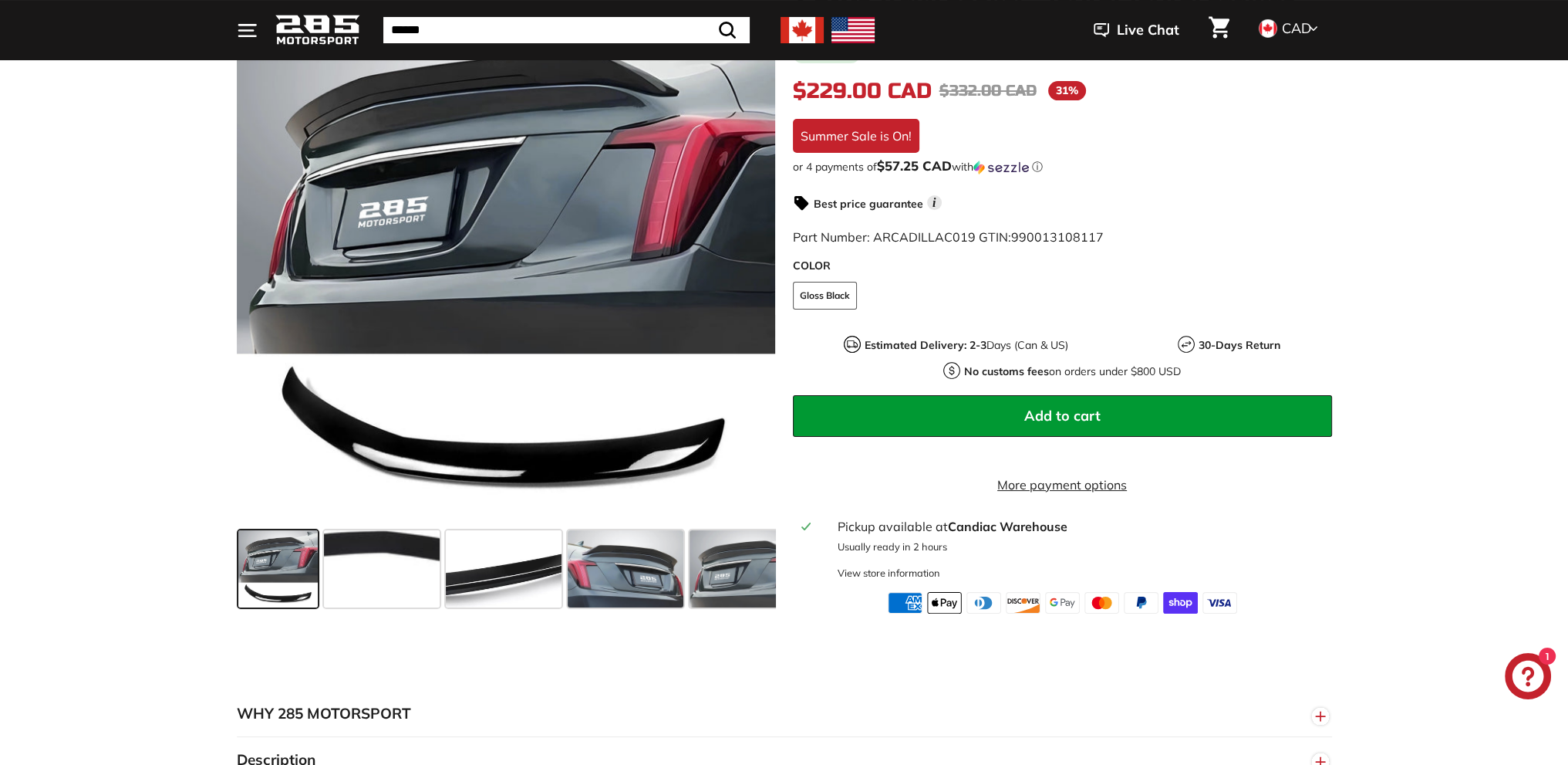
scroll to position [309, 0]
